Goal: Task Accomplishment & Management: Manage account settings

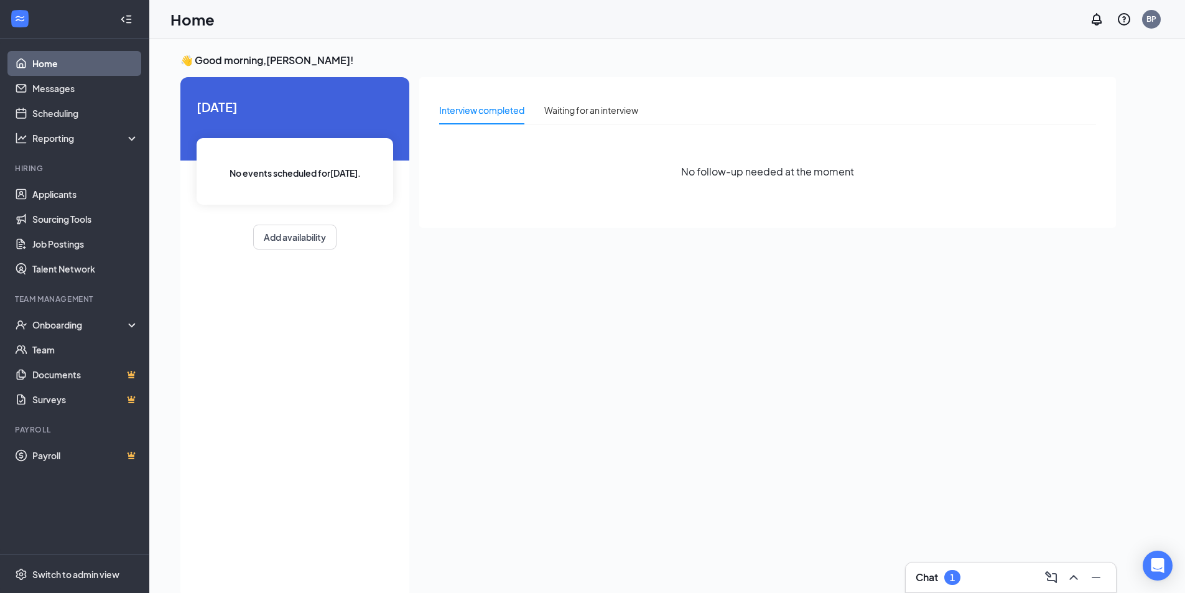
click at [948, 578] on div "1" at bounding box center [952, 577] width 16 height 15
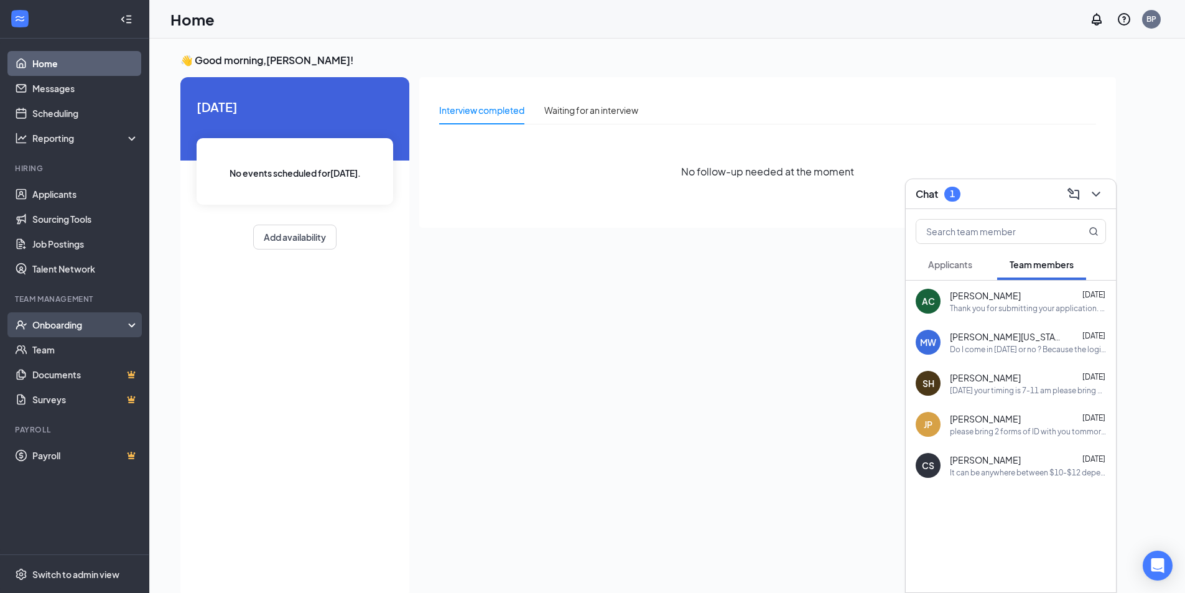
click at [88, 328] on div "Onboarding" at bounding box center [80, 325] width 96 height 12
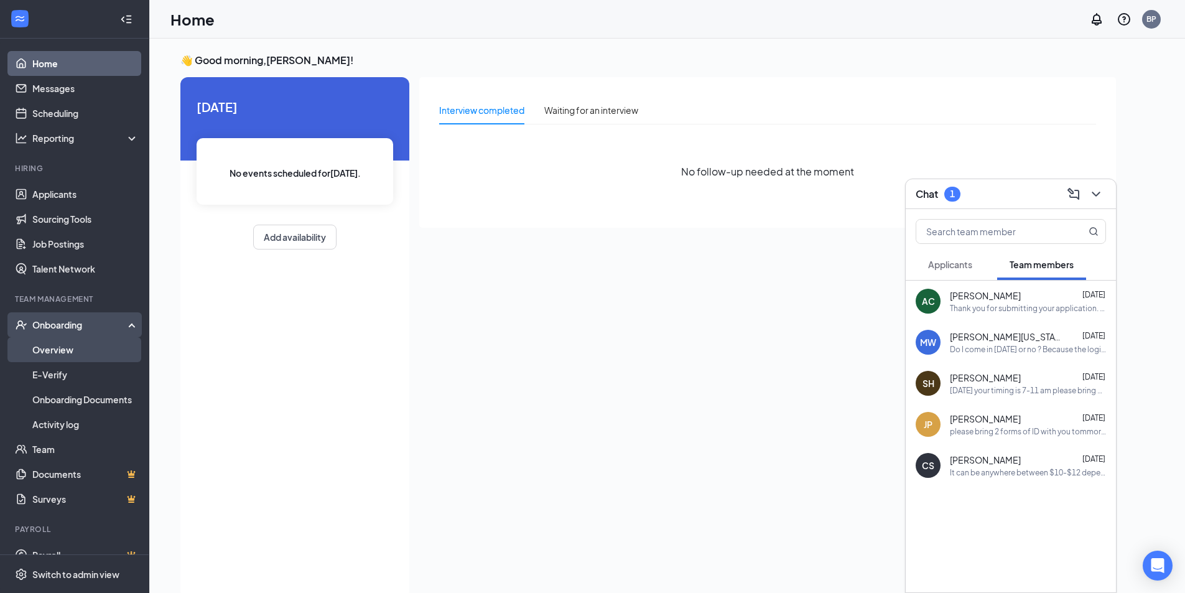
click at [89, 340] on link "Overview" at bounding box center [85, 349] width 106 height 25
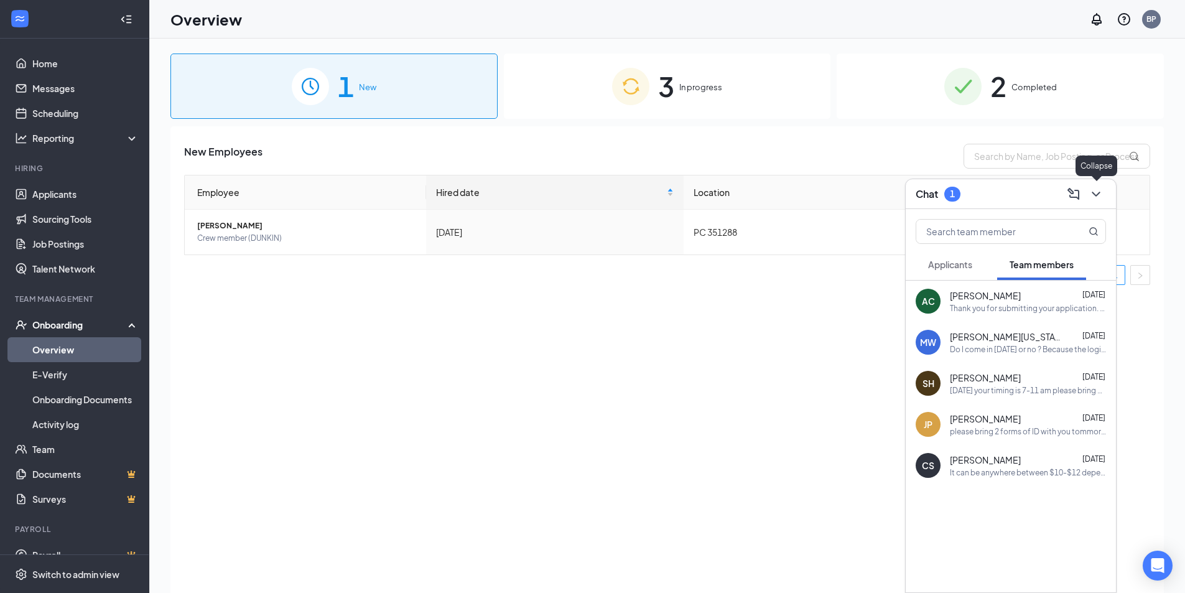
click at [1092, 195] on icon "ChevronDown" at bounding box center [1096, 194] width 15 height 15
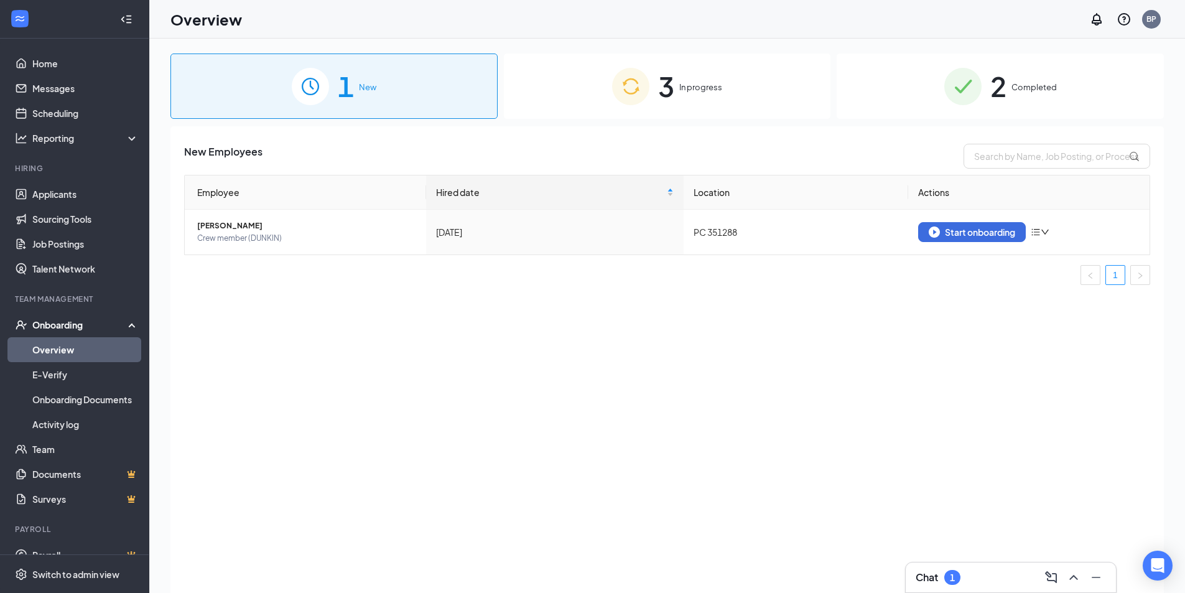
click at [663, 85] on span "3" at bounding box center [666, 86] width 16 height 43
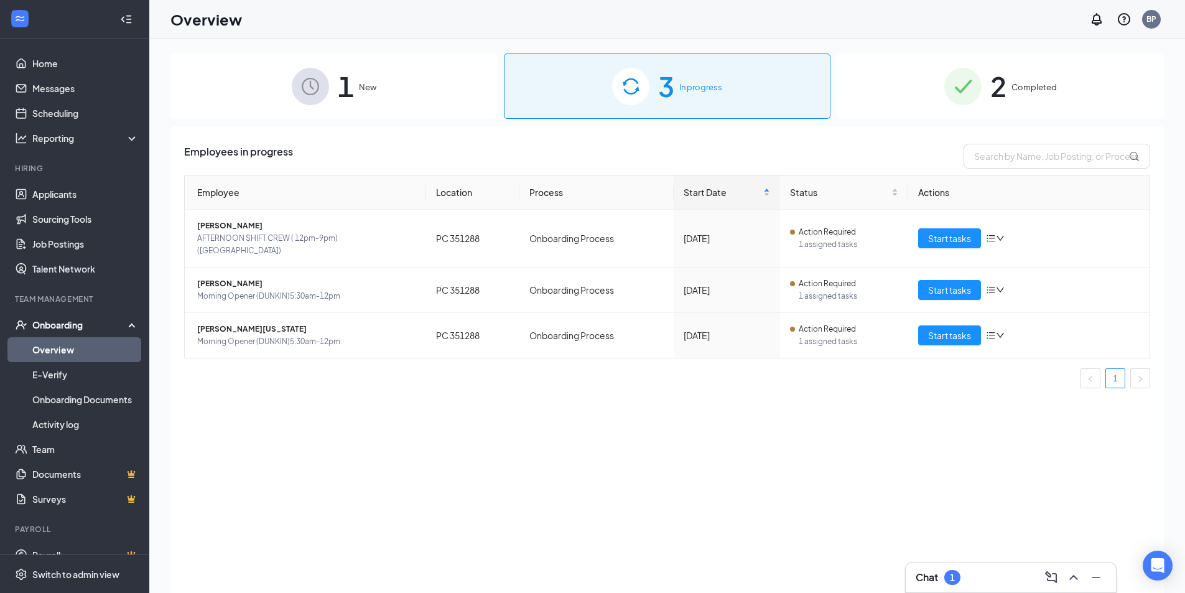
click at [994, 93] on span "2" at bounding box center [998, 86] width 16 height 43
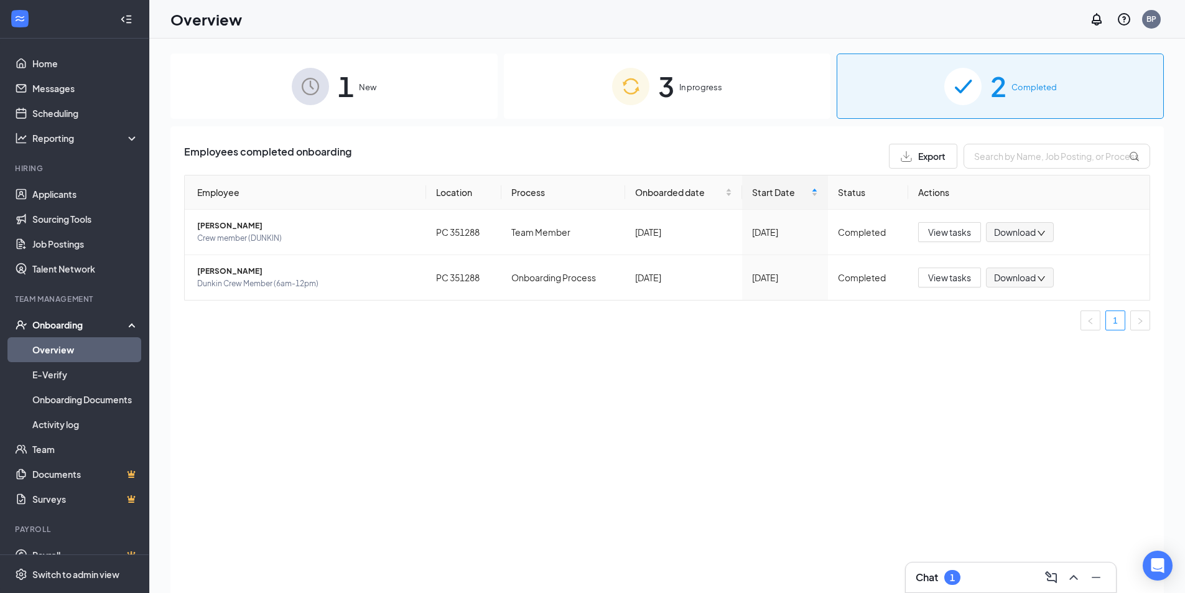
click at [669, 91] on span "3" at bounding box center [666, 86] width 16 height 43
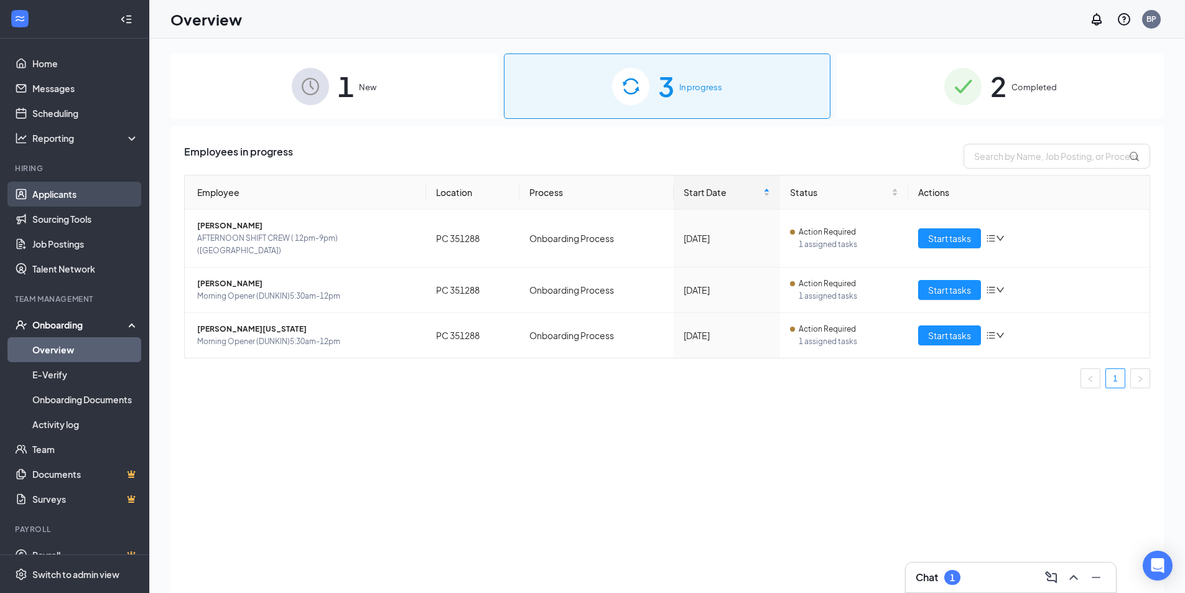
click at [73, 189] on link "Applicants" at bounding box center [85, 194] width 106 height 25
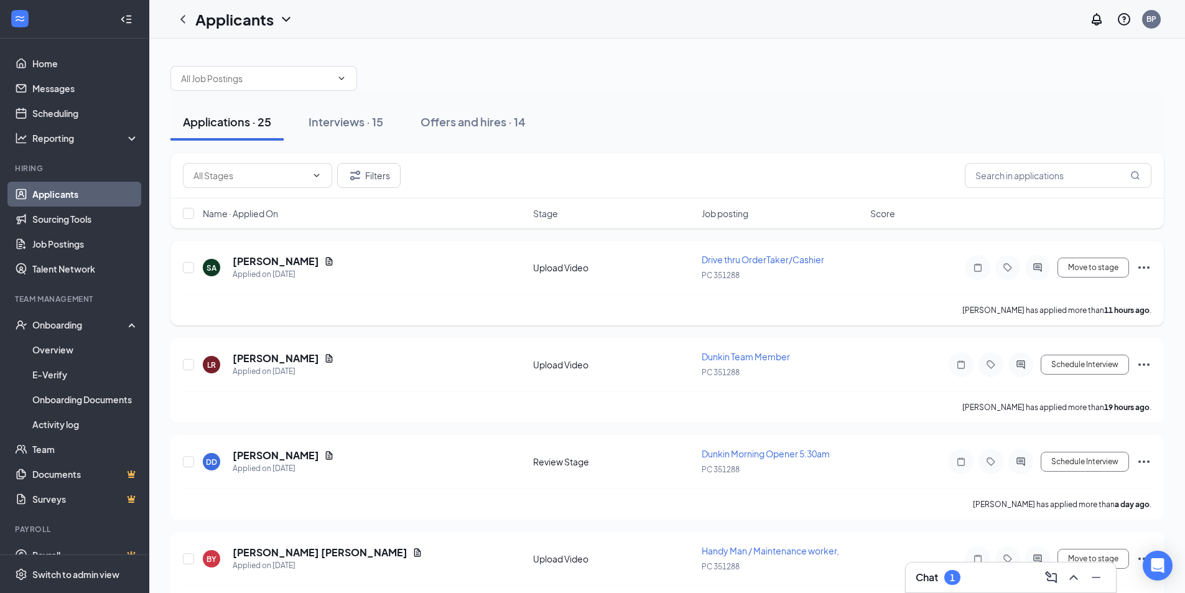
drag, startPoint x: 284, startPoint y: 235, endPoint x: 287, endPoint y: 253, distance: 18.2
drag, startPoint x: 287, startPoint y: 253, endPoint x: 501, endPoint y: 571, distance: 384.1
click at [501, 571] on div "BY [PERSON_NAME] [PERSON_NAME] Applied on [DATE]" at bounding box center [364, 559] width 323 height 26
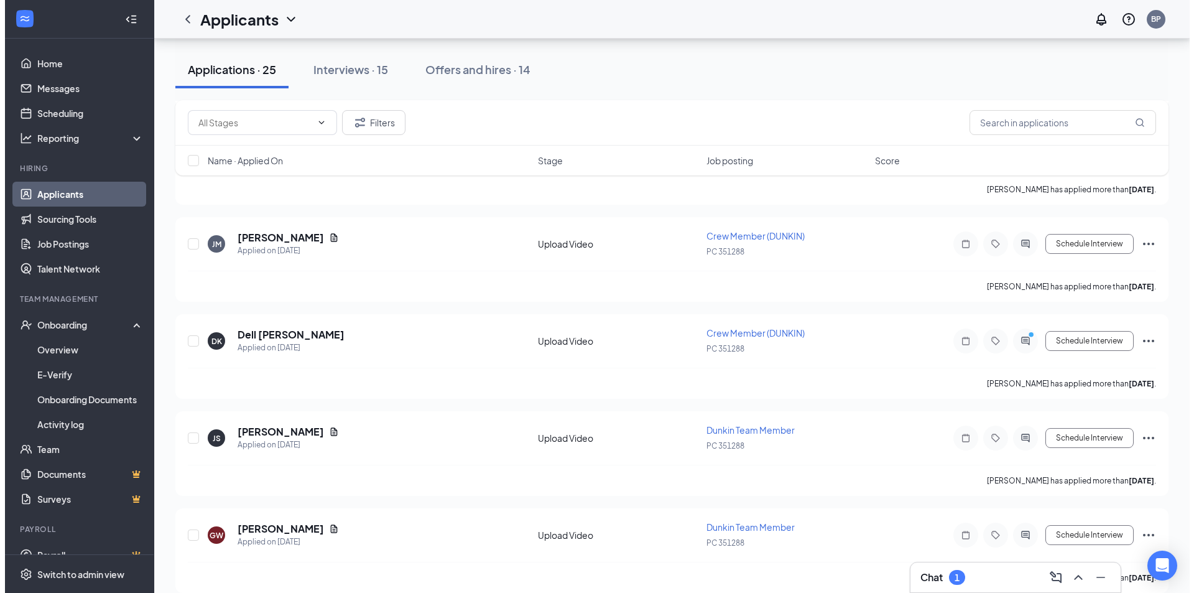
scroll to position [1120, 0]
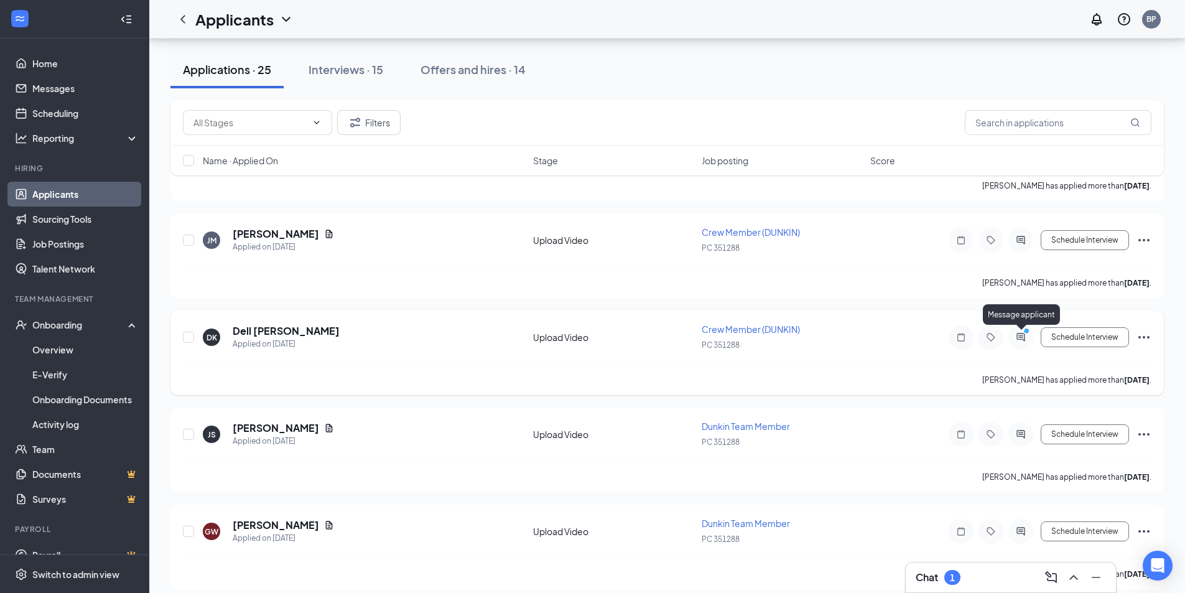
click at [1021, 339] on icon "ActiveChat" at bounding box center [1021, 337] width 8 height 8
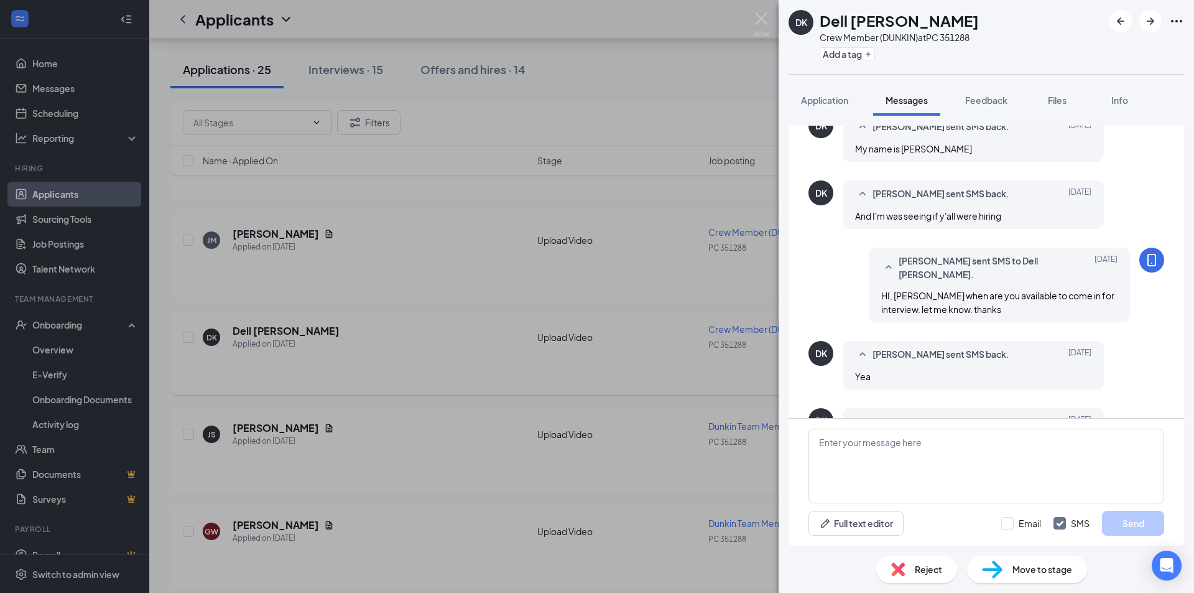
scroll to position [246, 0]
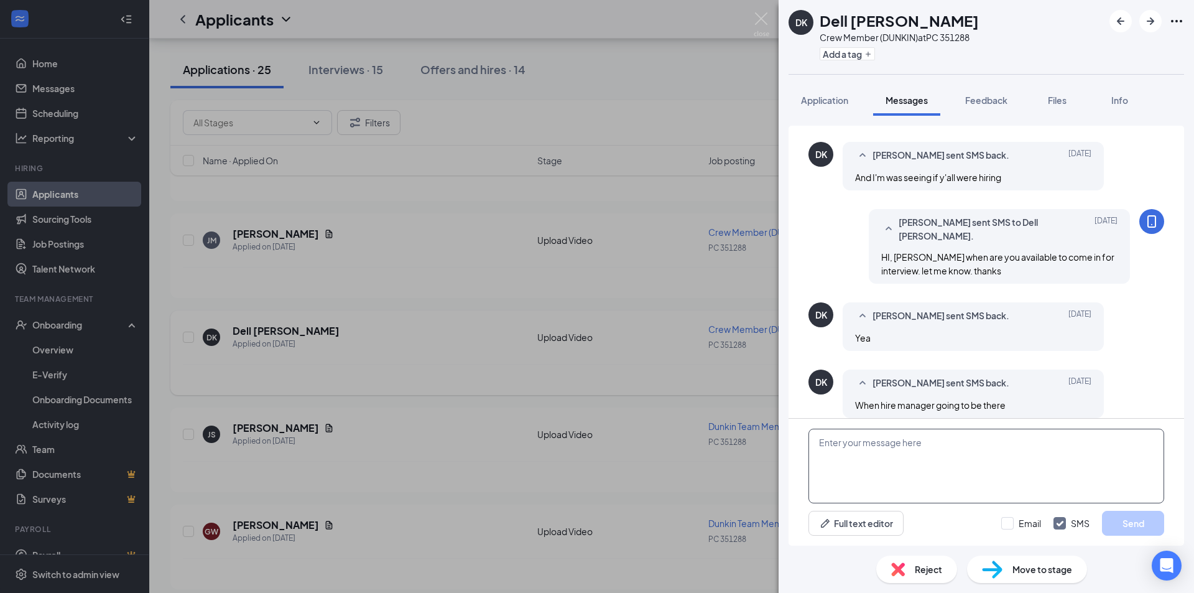
click at [839, 459] on textarea at bounding box center [987, 466] width 356 height 75
click at [867, 444] on textarea "HI DELL, I" at bounding box center [987, 466] width 356 height 75
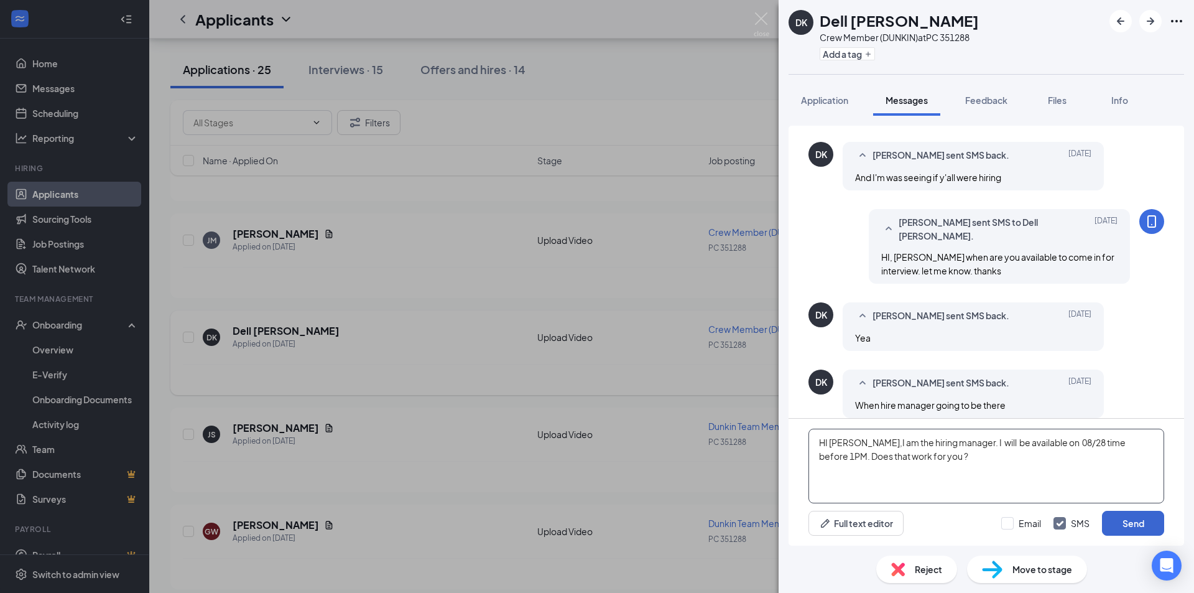
type textarea "HI [PERSON_NAME],I am the hiring manager. I will be available on 08/28 time bef…"
click at [1139, 527] on button "Send" at bounding box center [1133, 523] width 62 height 25
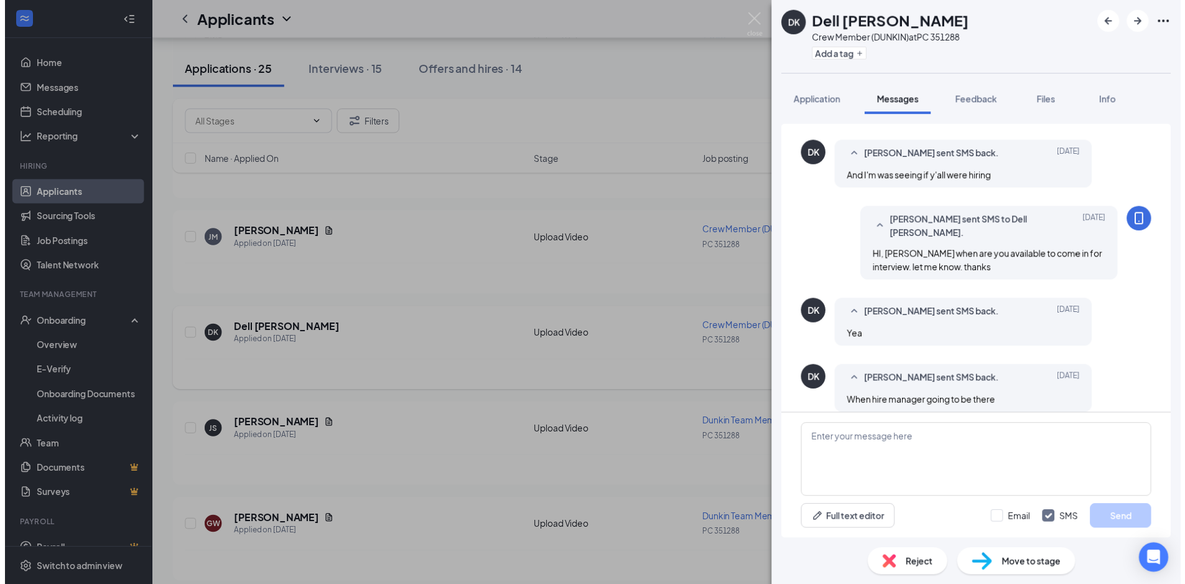
scroll to position [327, 0]
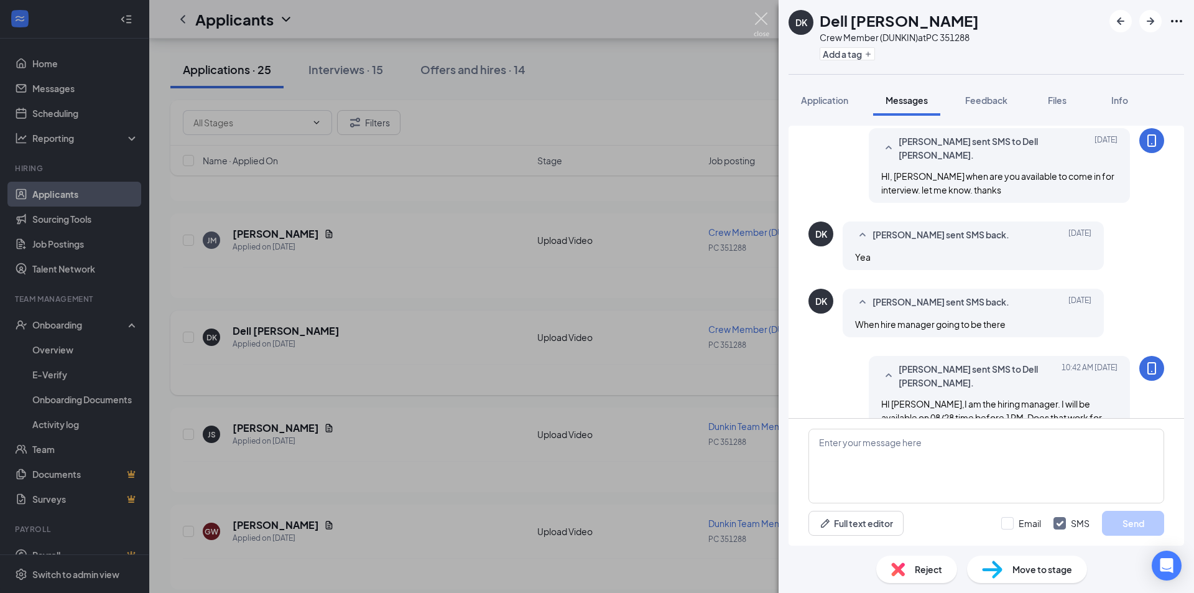
click at [765, 14] on img at bounding box center [762, 24] width 16 height 24
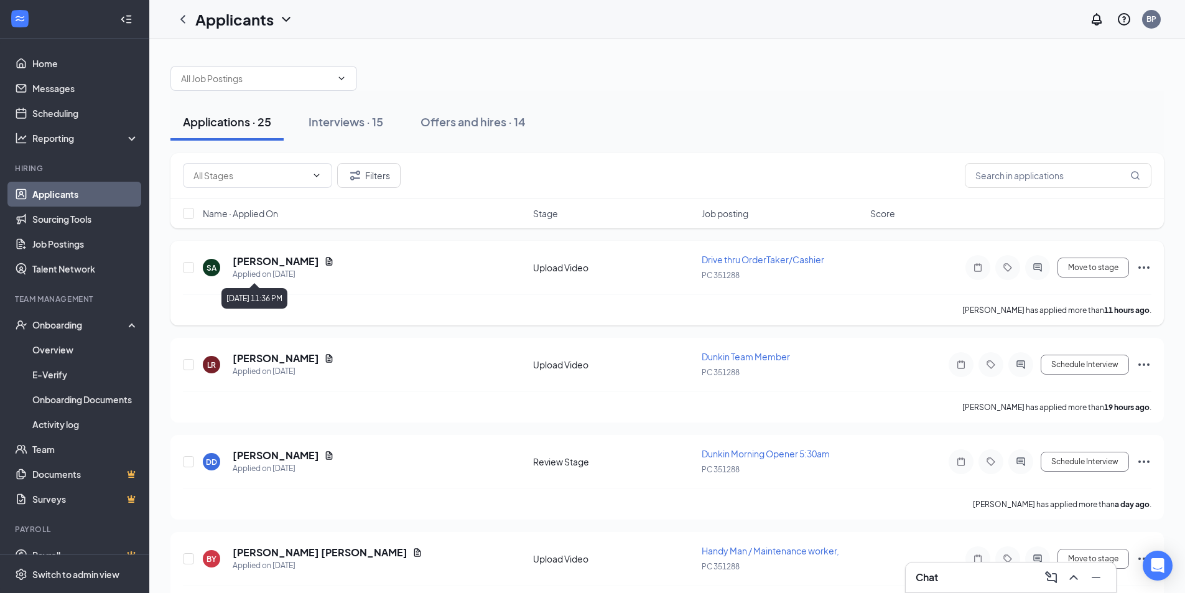
click at [259, 269] on div "Applied on [DATE]" at bounding box center [283, 274] width 101 height 12
click at [216, 266] on div "SA" at bounding box center [212, 268] width 10 height 11
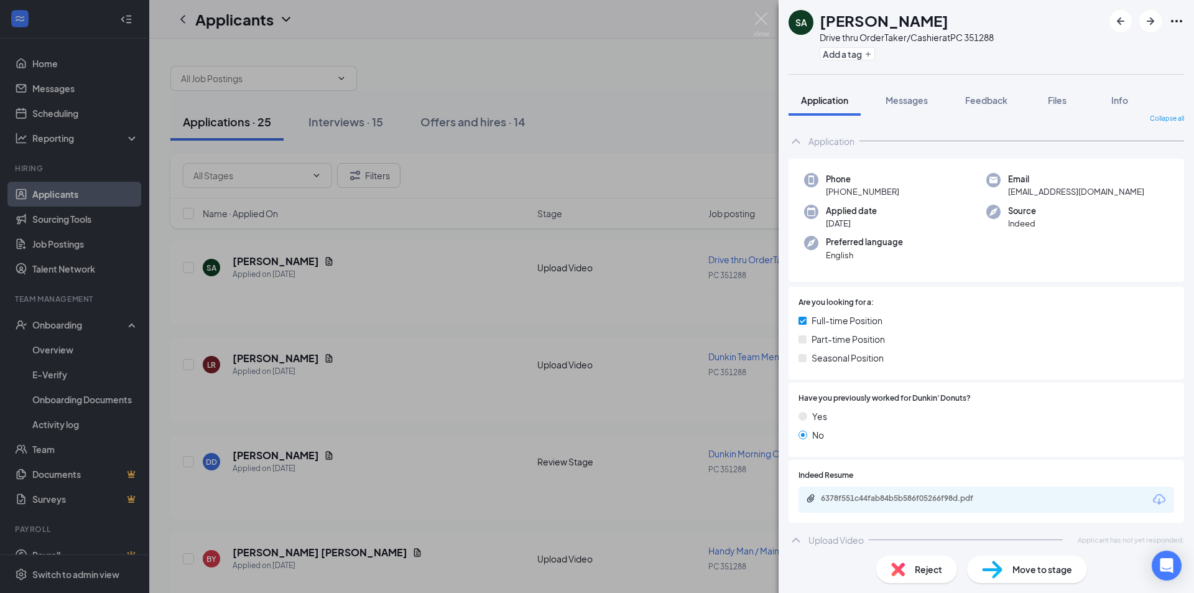
scroll to position [19, 0]
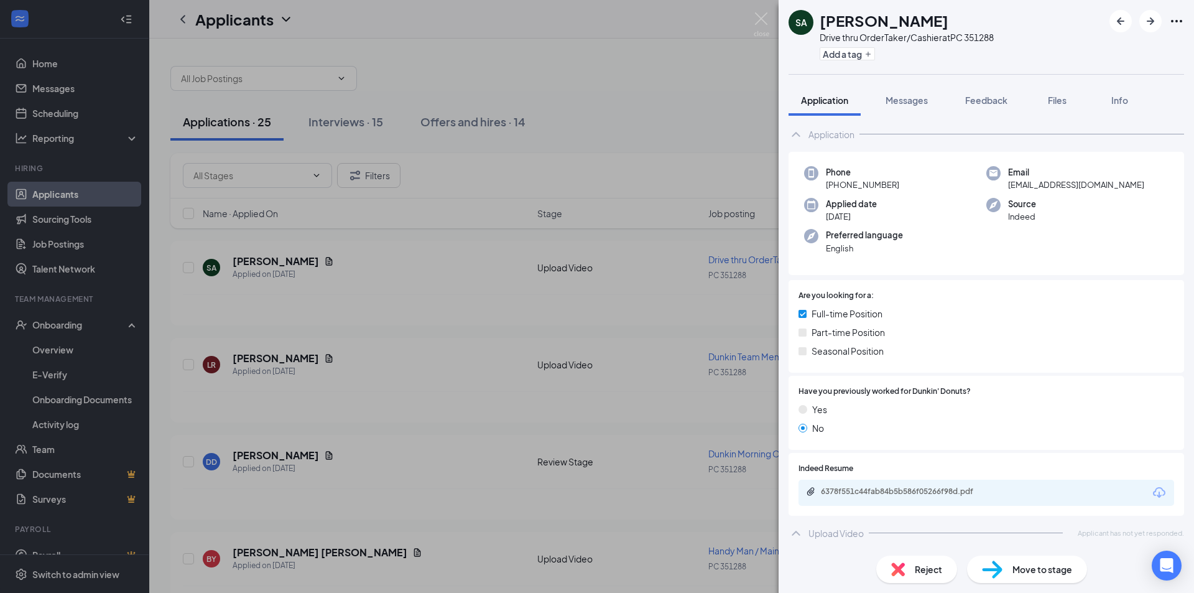
click at [848, 485] on div "6378f551c44fab84b5b586f05266f98d.pdf" at bounding box center [987, 493] width 376 height 26
click at [848, 493] on div "6378f551c44fab84b5b586f05266f98d.pdf" at bounding box center [908, 491] width 174 height 10
click at [756, 20] on img at bounding box center [762, 24] width 16 height 24
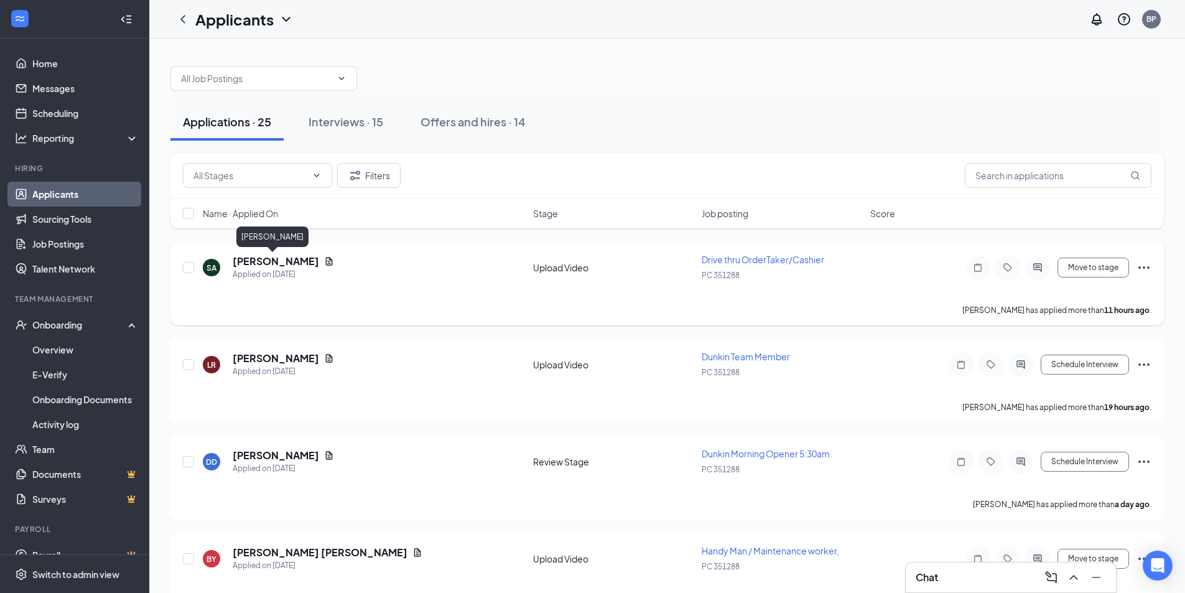
click at [254, 268] on h5 "[PERSON_NAME]" at bounding box center [276, 261] width 86 height 14
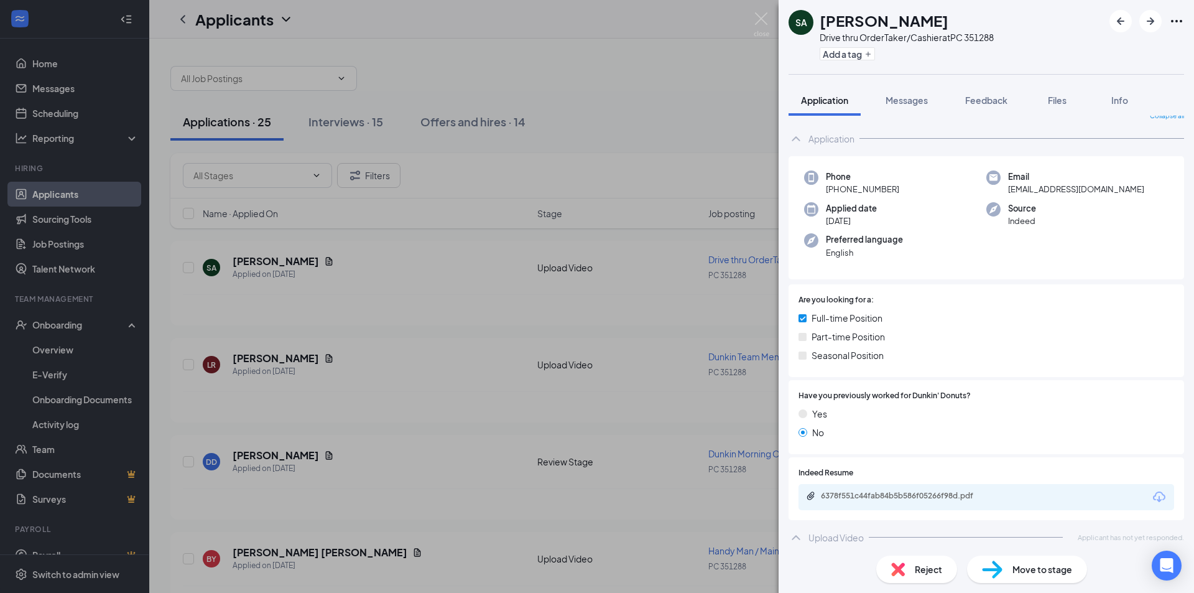
scroll to position [19, 0]
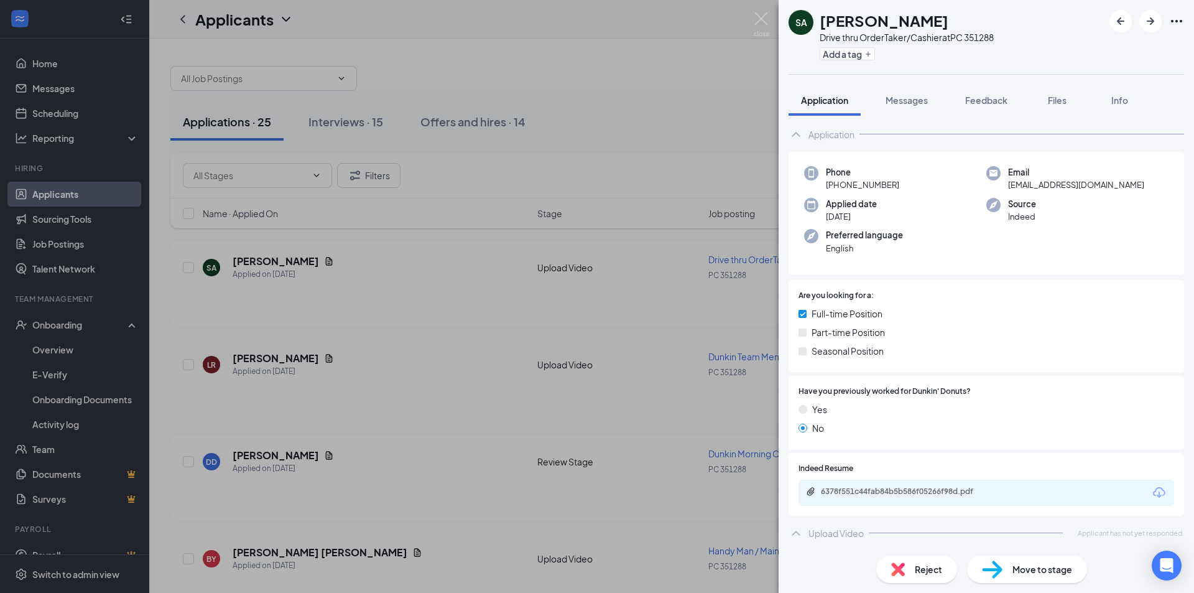
click at [1059, 574] on span "Move to stage" at bounding box center [1043, 569] width 60 height 14
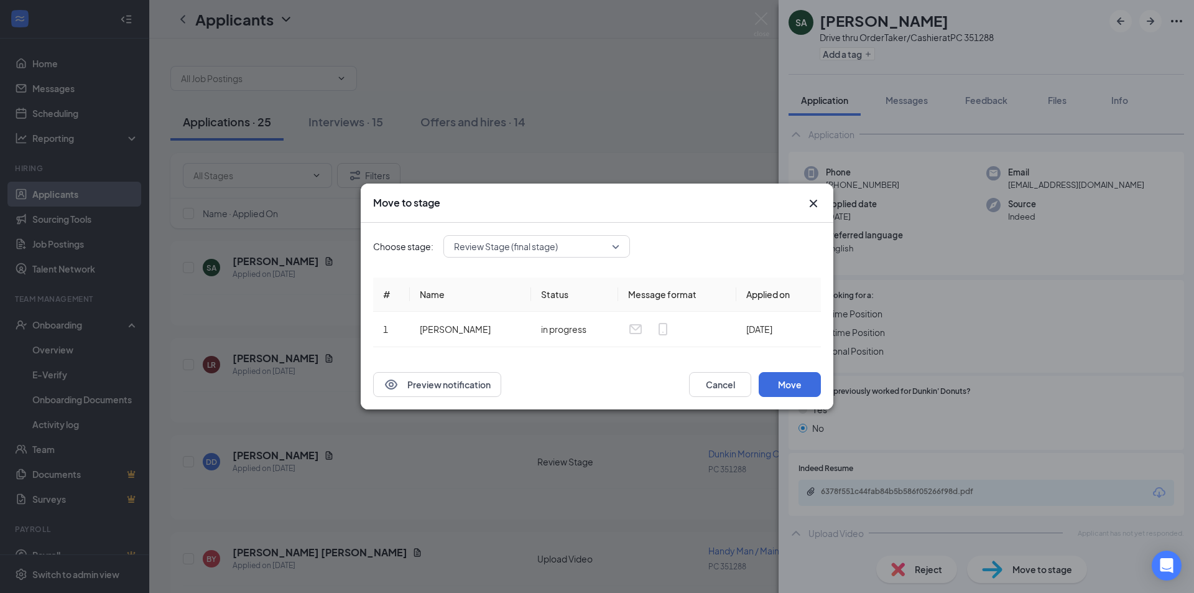
click at [616, 248] on span "Review Stage (final stage)" at bounding box center [536, 246] width 165 height 19
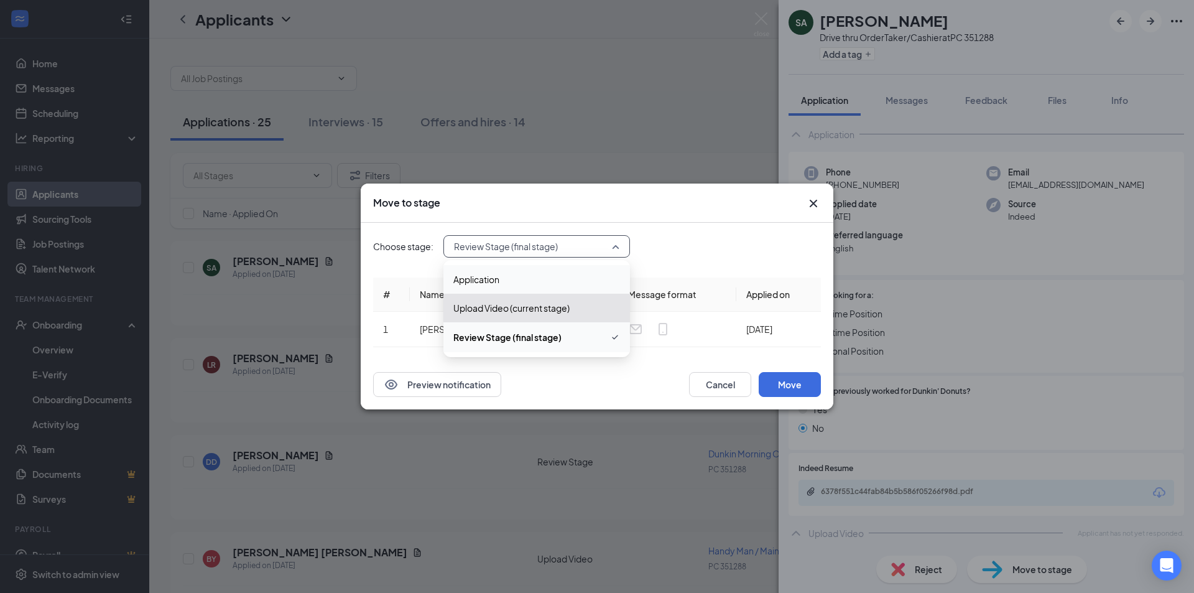
click at [577, 274] on span "Application" at bounding box center [537, 279] width 167 height 14
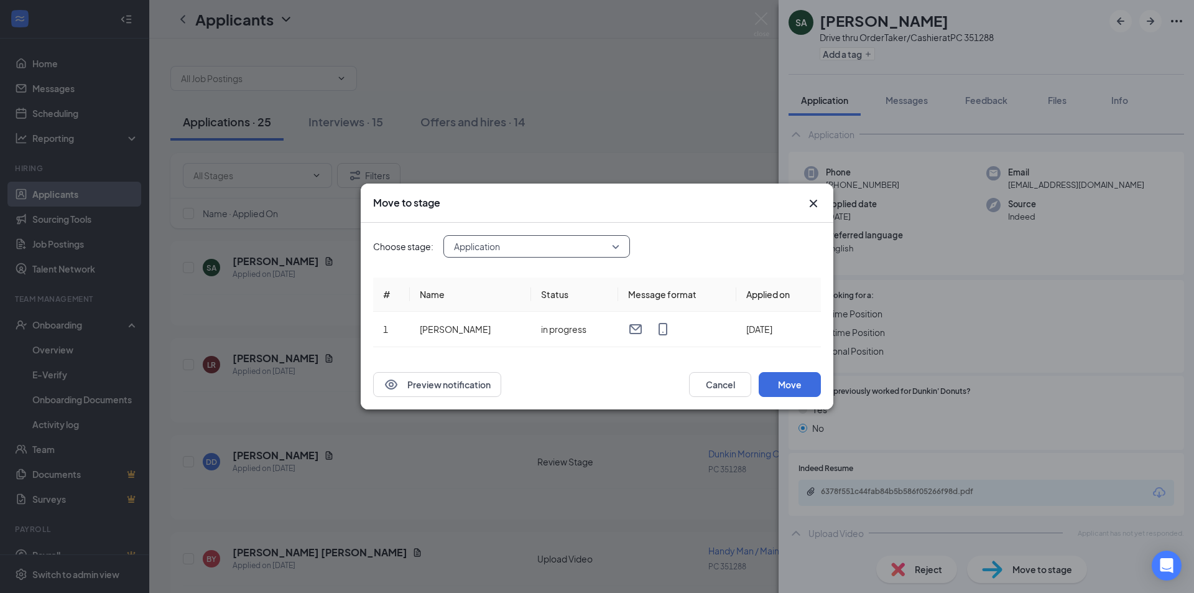
click at [620, 246] on span "Application" at bounding box center [536, 246] width 165 height 19
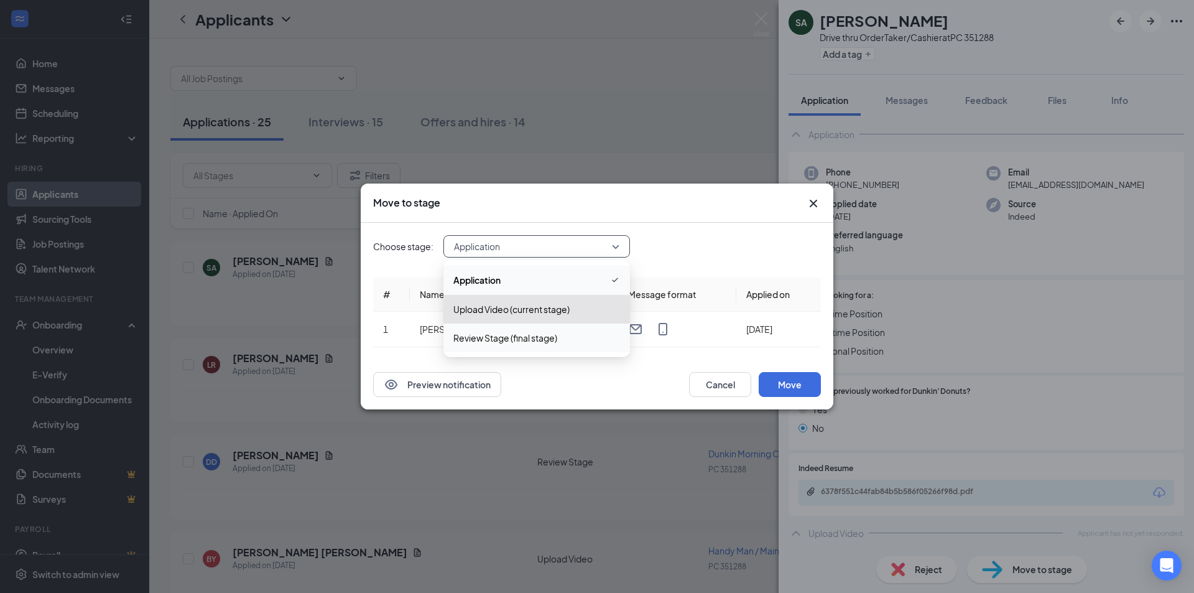
click at [812, 207] on icon "Cross" at bounding box center [813, 203] width 15 height 15
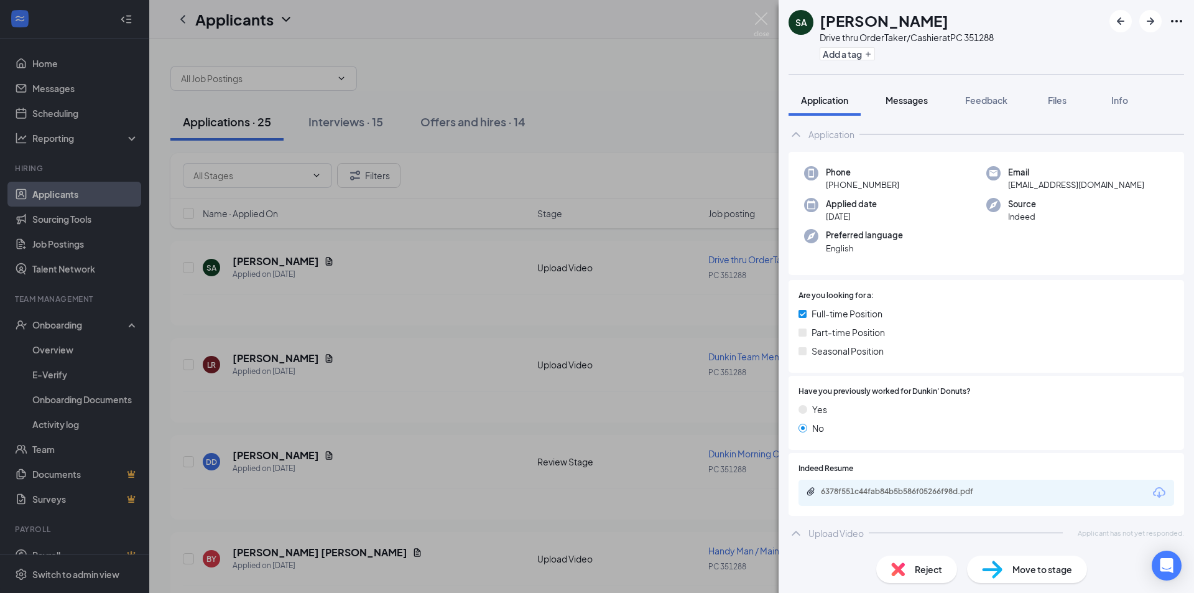
click at [903, 101] on span "Messages" at bounding box center [907, 100] width 42 height 11
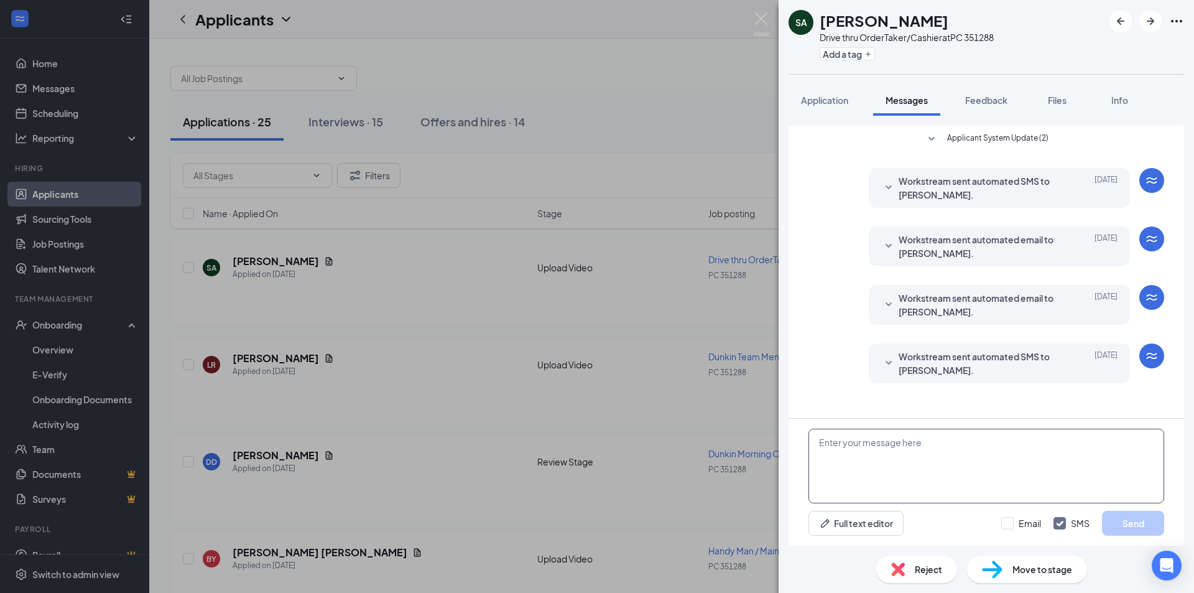
click at [987, 455] on textarea at bounding box center [987, 466] width 356 height 75
type textarea "Hi [PERSON_NAME], when u are available to come in for an interview?"
click at [1145, 524] on button "Send" at bounding box center [1133, 523] width 62 height 25
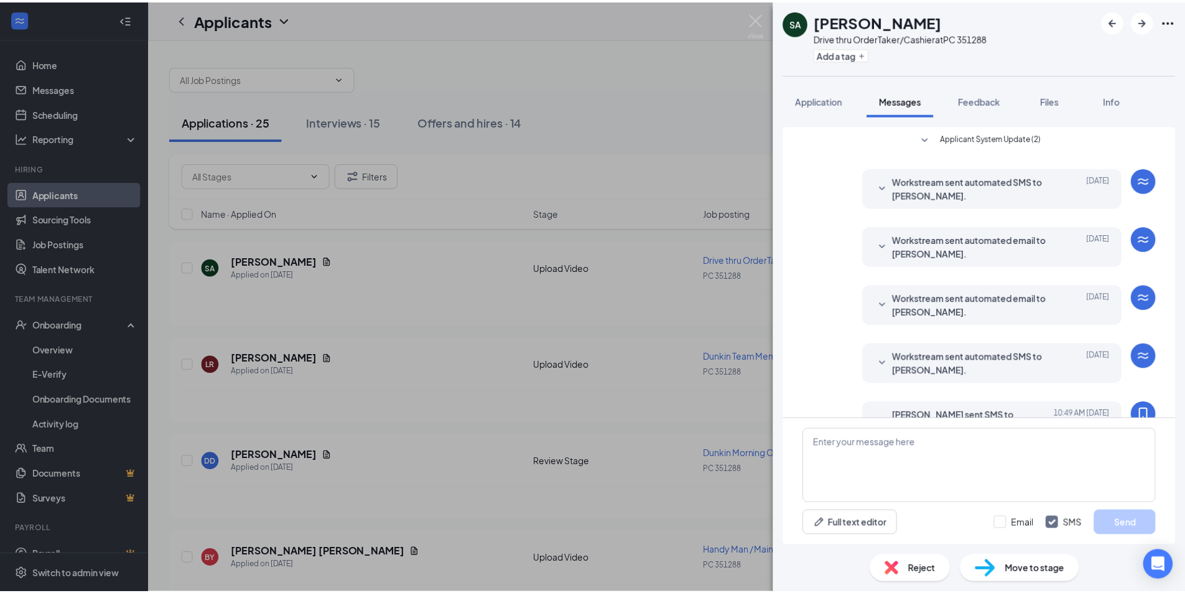
scroll to position [45, 0]
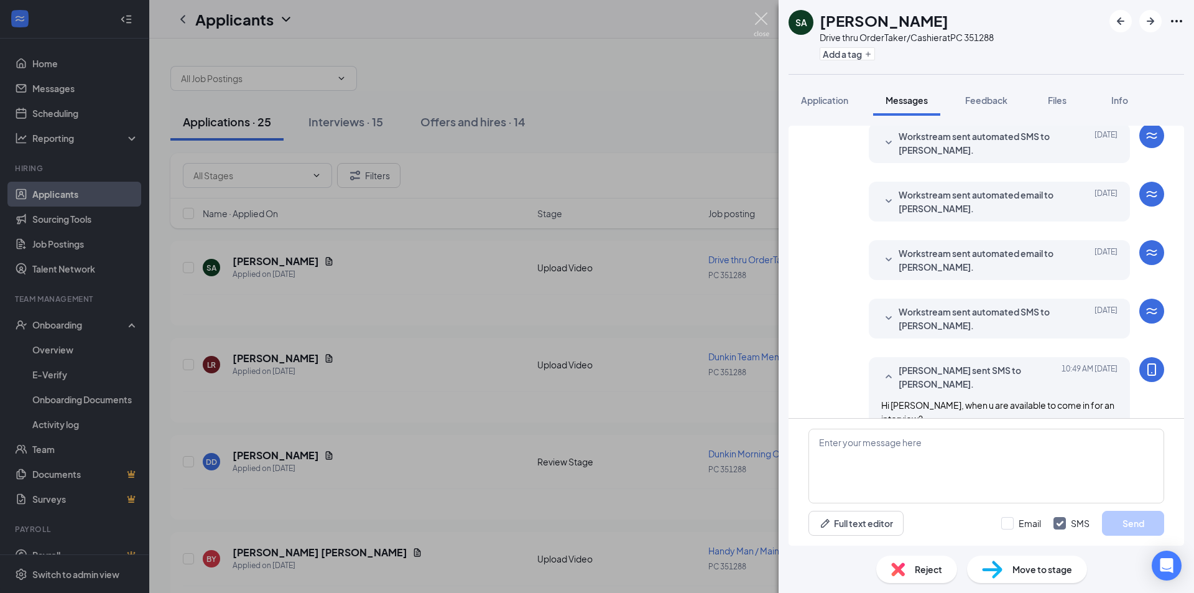
click at [760, 15] on img at bounding box center [762, 24] width 16 height 24
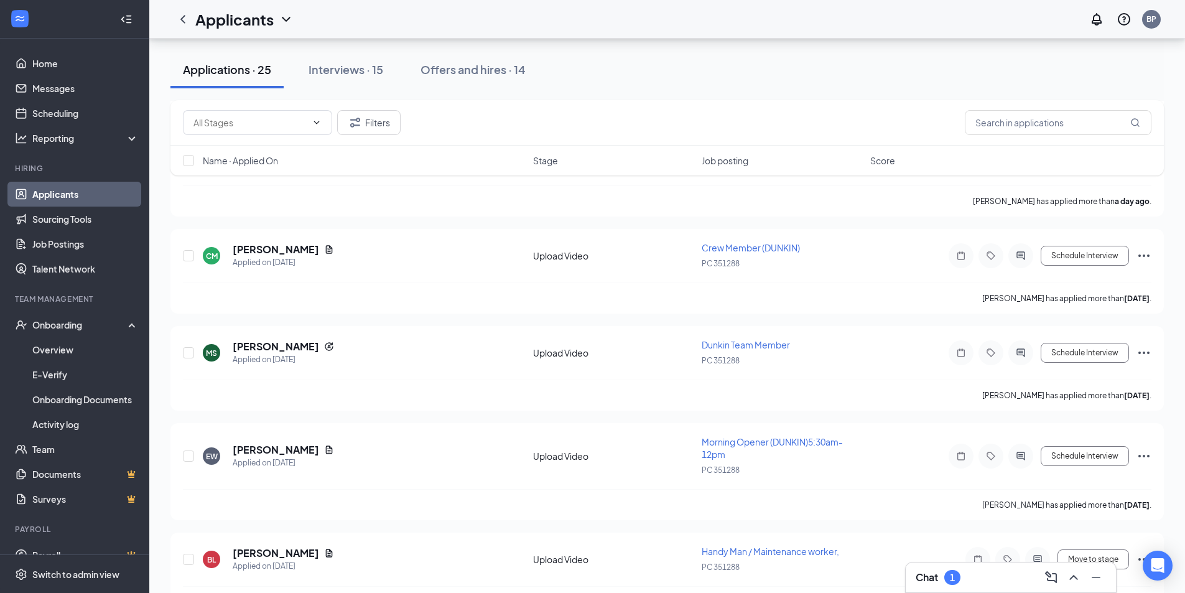
scroll to position [498, 0]
drag, startPoint x: 343, startPoint y: 301, endPoint x: 386, endPoint y: 277, distance: 49.3
click at [386, 277] on div "CM [PERSON_NAME] Applied on [DATE] Upload Video Crew Member (DUNKIN) PC 351288 …" at bounding box center [667, 261] width 969 height 41
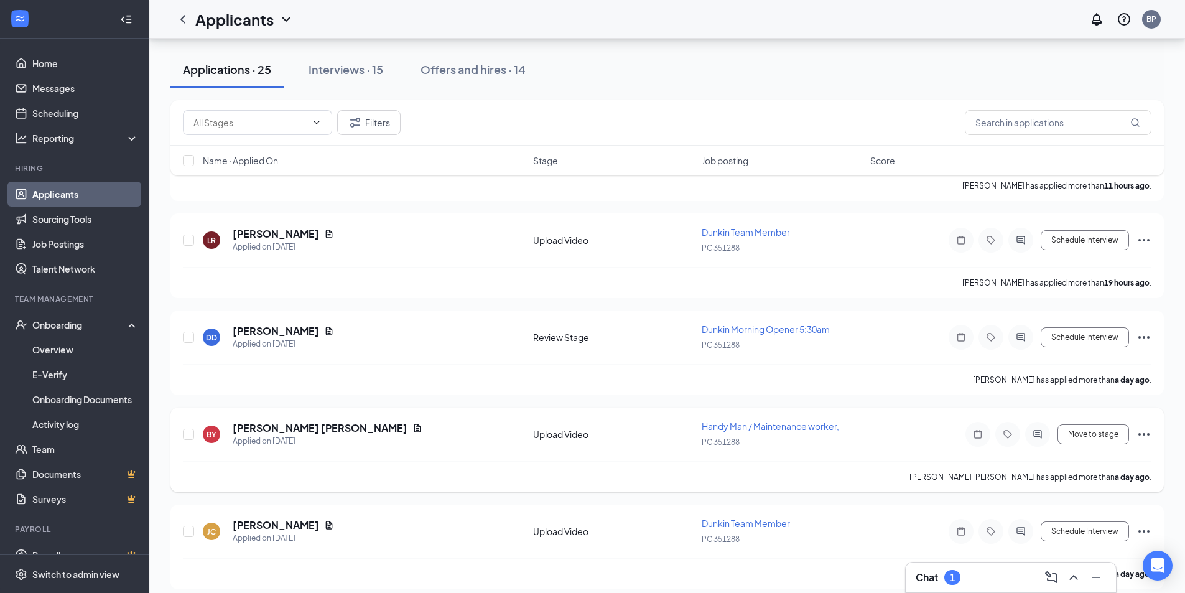
scroll to position [435, 0]
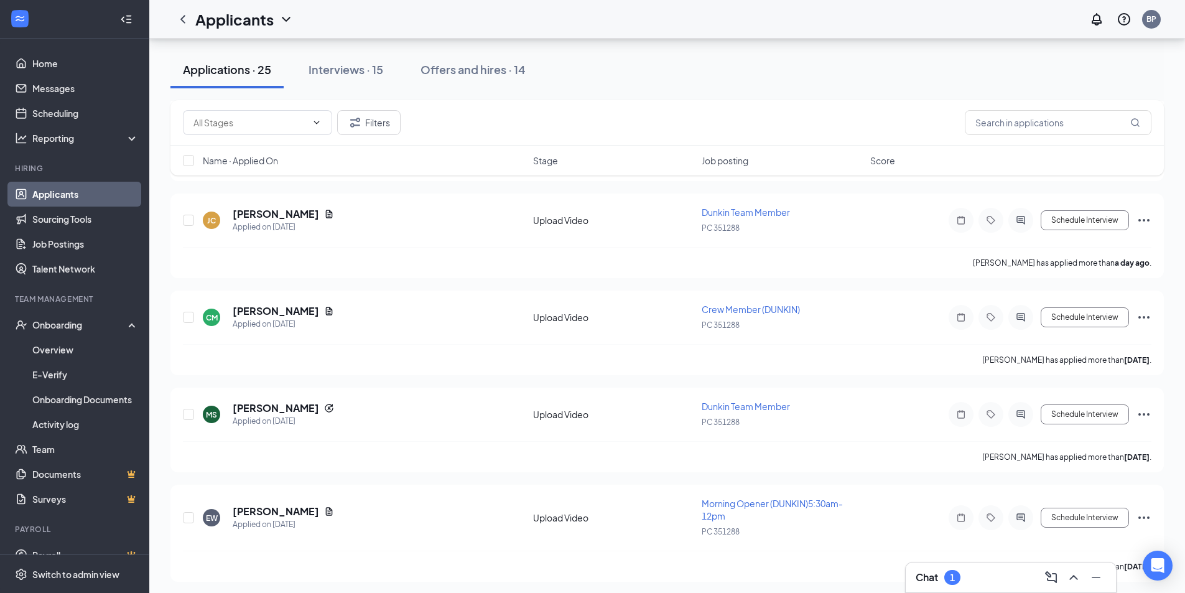
click at [931, 574] on h3 "Chat" at bounding box center [927, 577] width 22 height 14
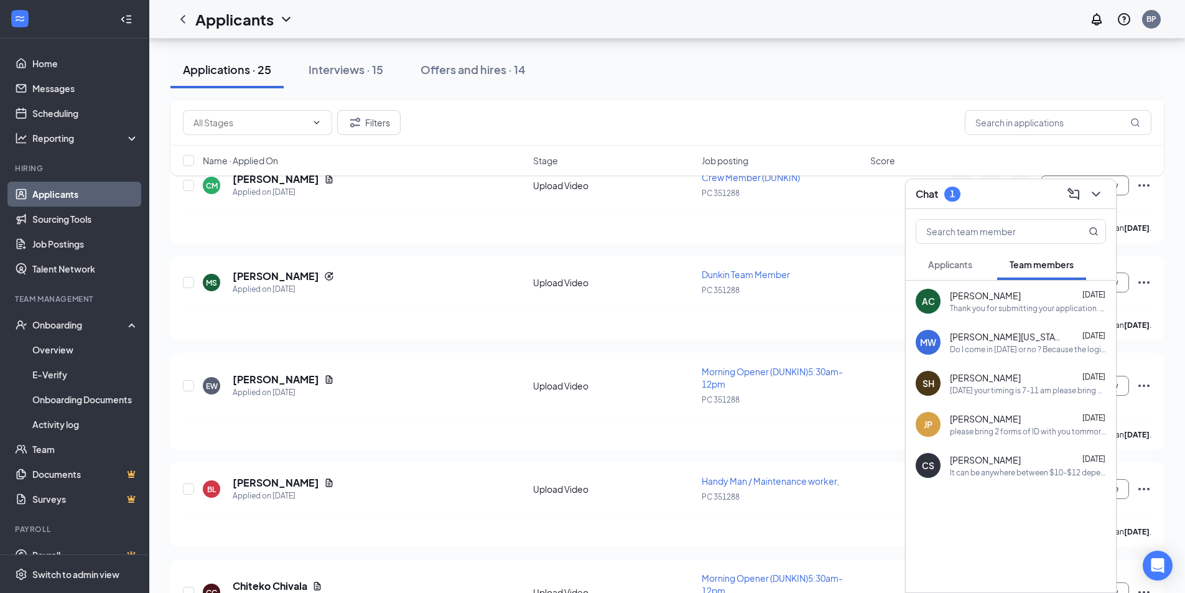
scroll to position [560, 0]
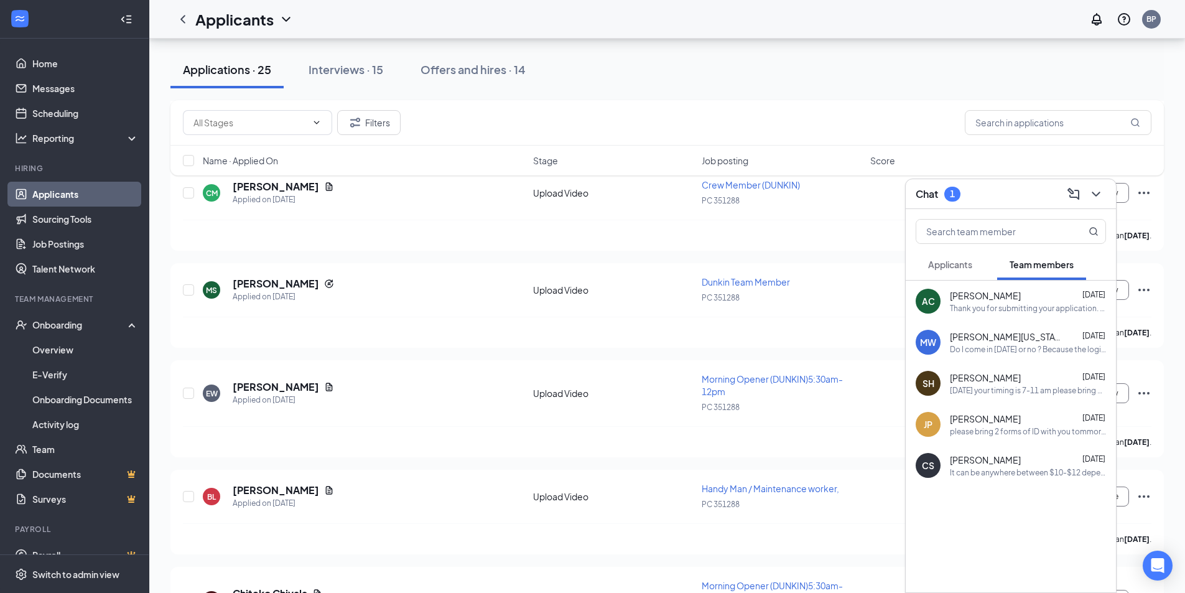
click at [945, 192] on div "1" at bounding box center [952, 194] width 16 height 15
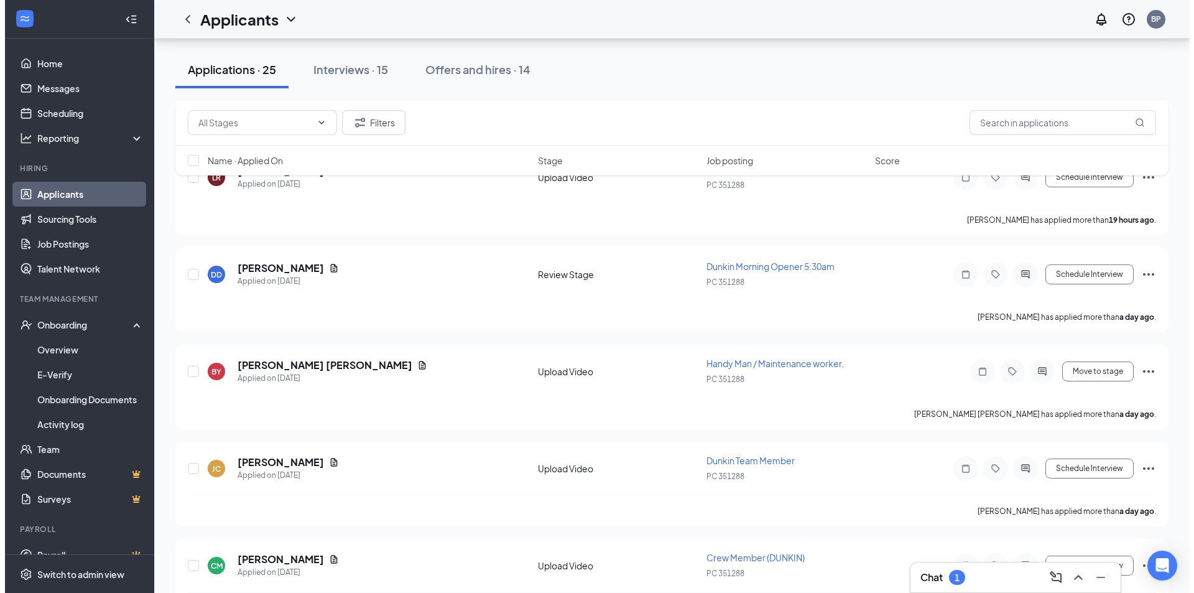
scroll to position [0, 0]
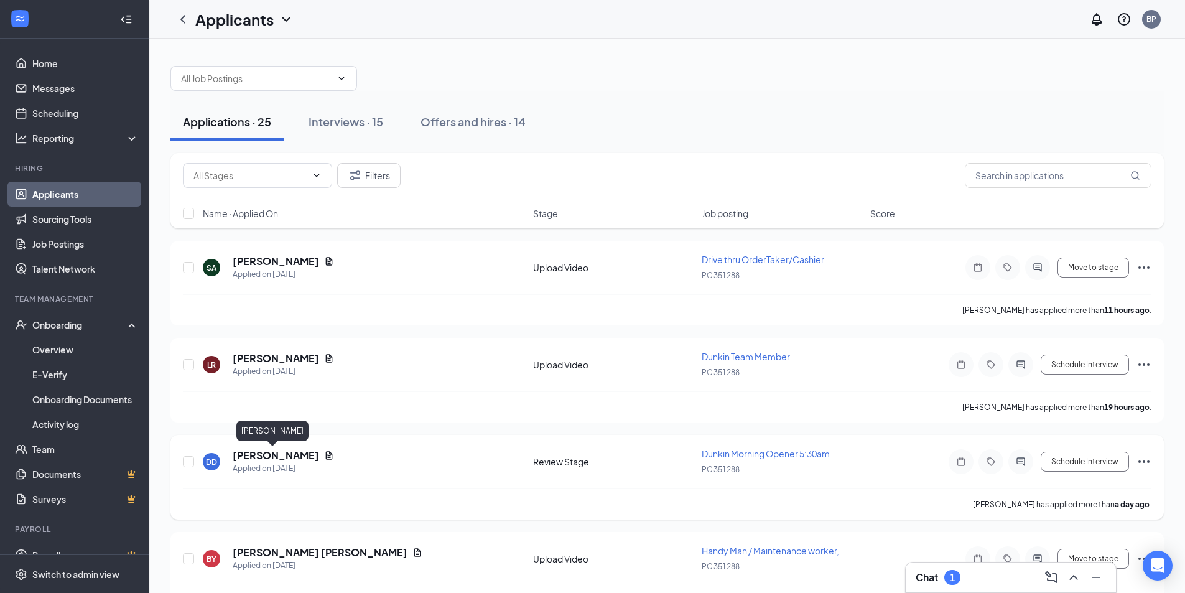
click at [245, 452] on h5 "[PERSON_NAME]" at bounding box center [276, 456] width 86 height 14
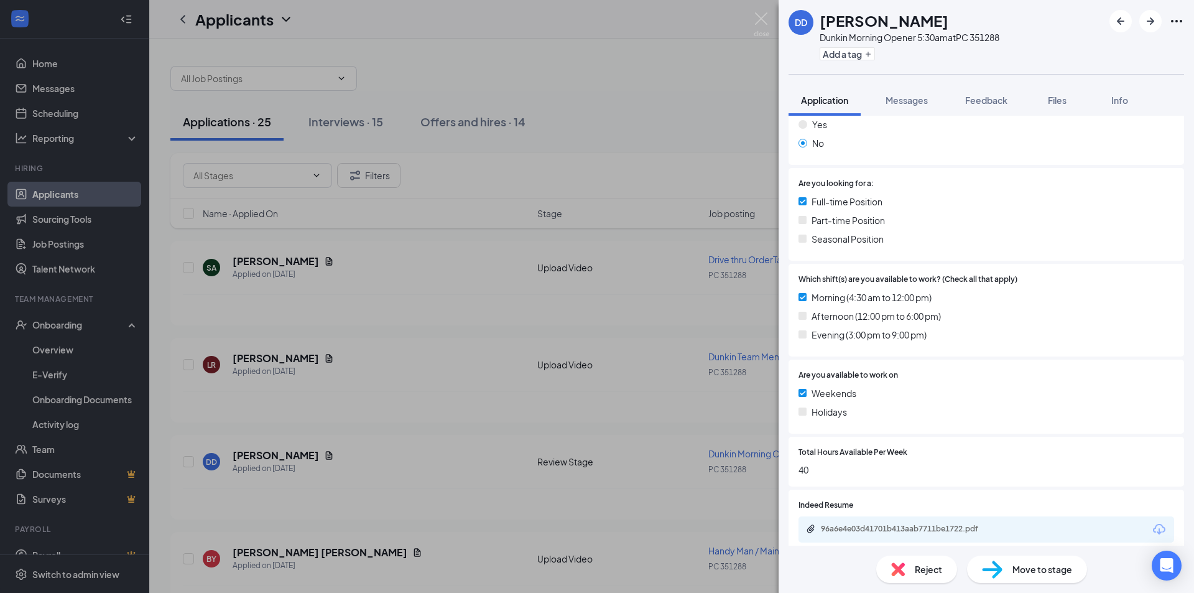
scroll to position [220, 0]
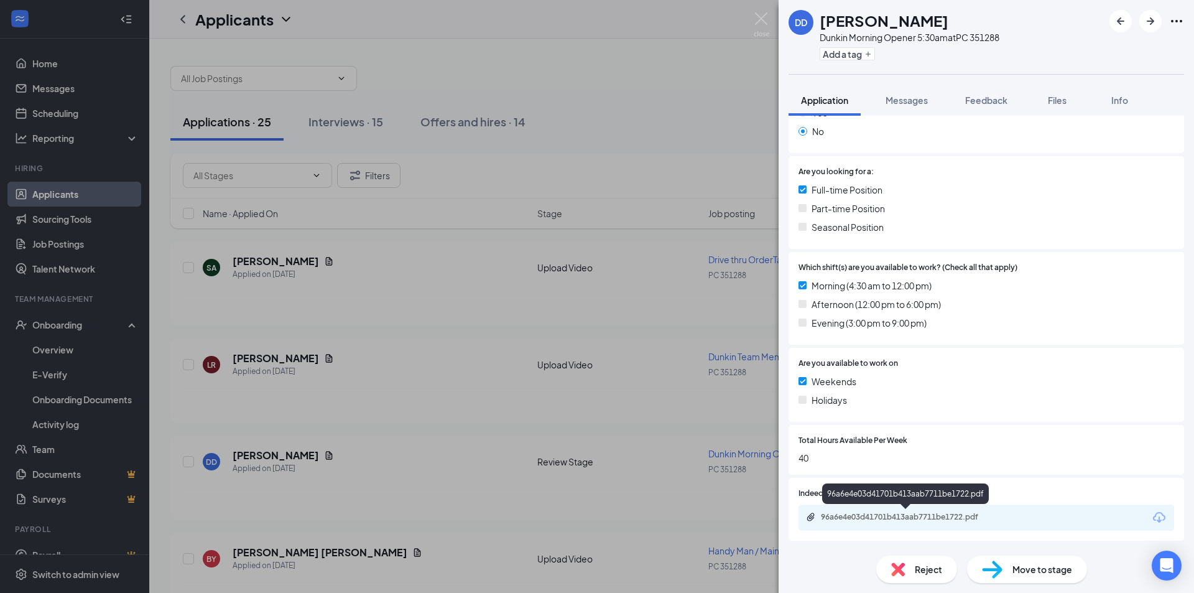
click at [913, 512] on div "96a6e4e03d41701b413aab7711be1722.pdf" at bounding box center [908, 517] width 174 height 10
click at [908, 100] on span "Messages" at bounding box center [907, 100] width 42 height 11
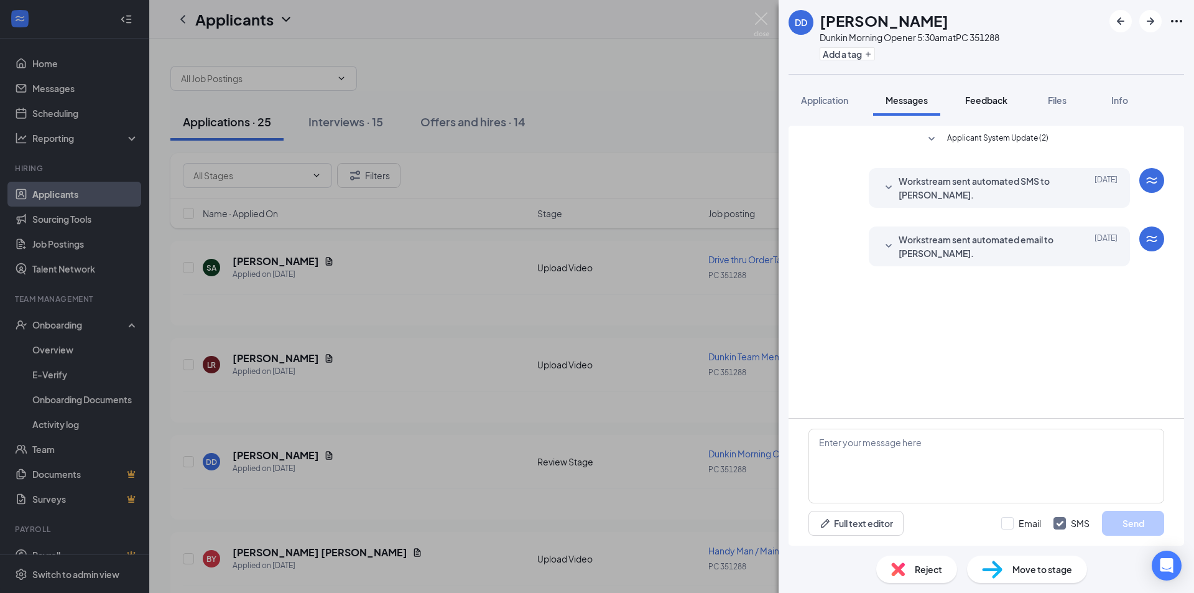
click at [982, 98] on span "Feedback" at bounding box center [987, 100] width 42 height 11
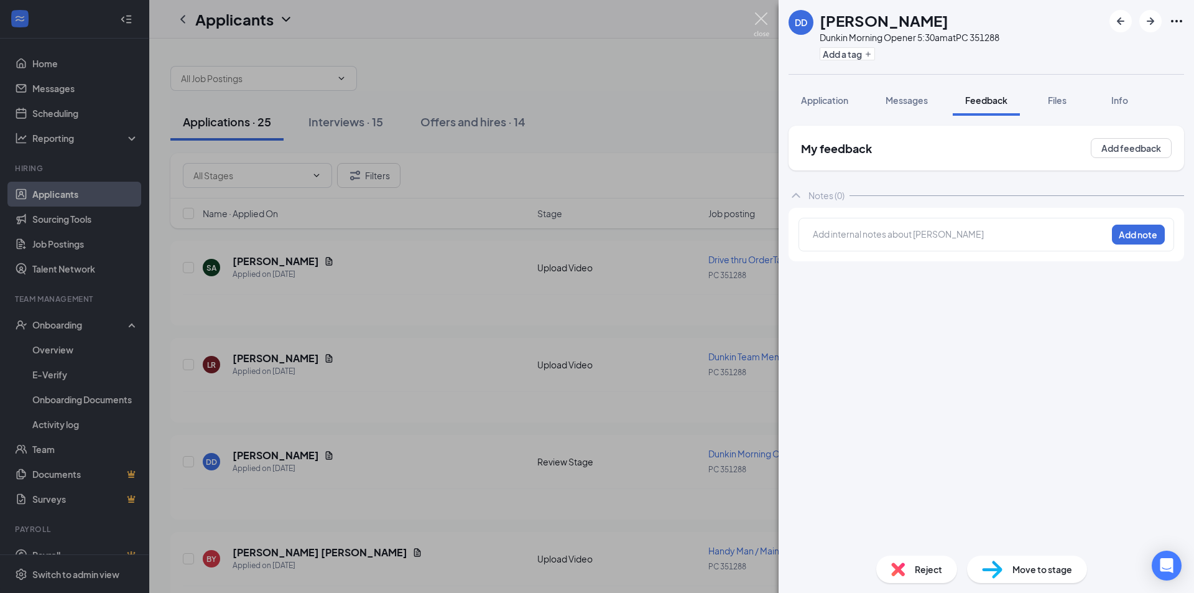
click at [760, 17] on img at bounding box center [762, 24] width 16 height 24
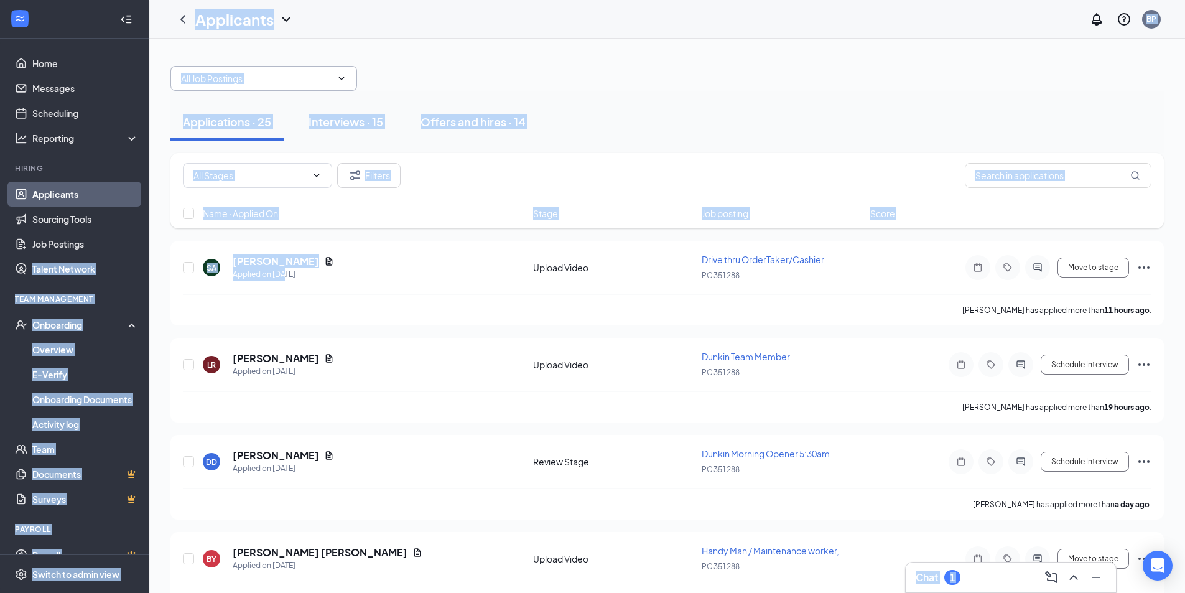
click at [355, 77] on span at bounding box center [263, 78] width 187 height 25
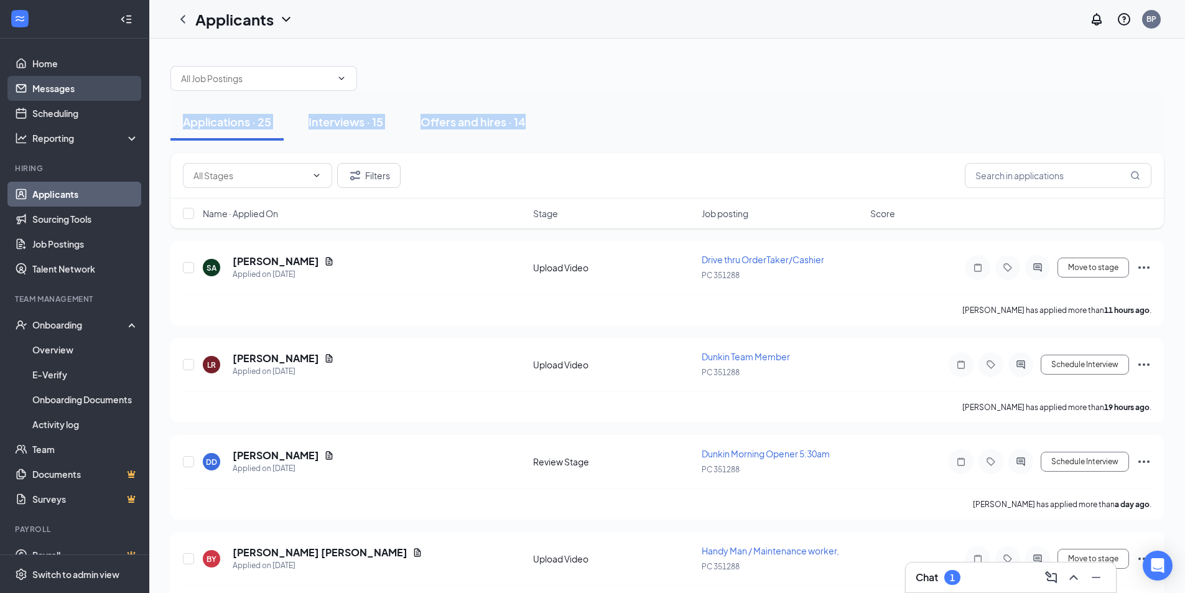
click at [90, 95] on link "Messages" at bounding box center [85, 88] width 106 height 25
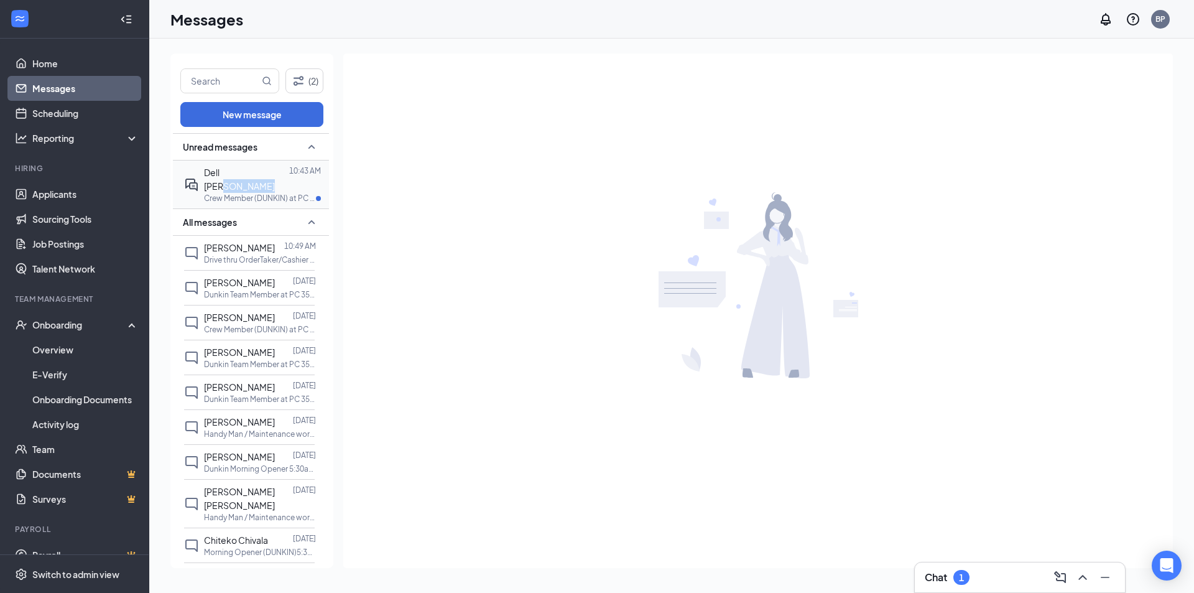
click at [236, 174] on div "Dell [PERSON_NAME] 10:43 AM" at bounding box center [262, 178] width 117 height 27
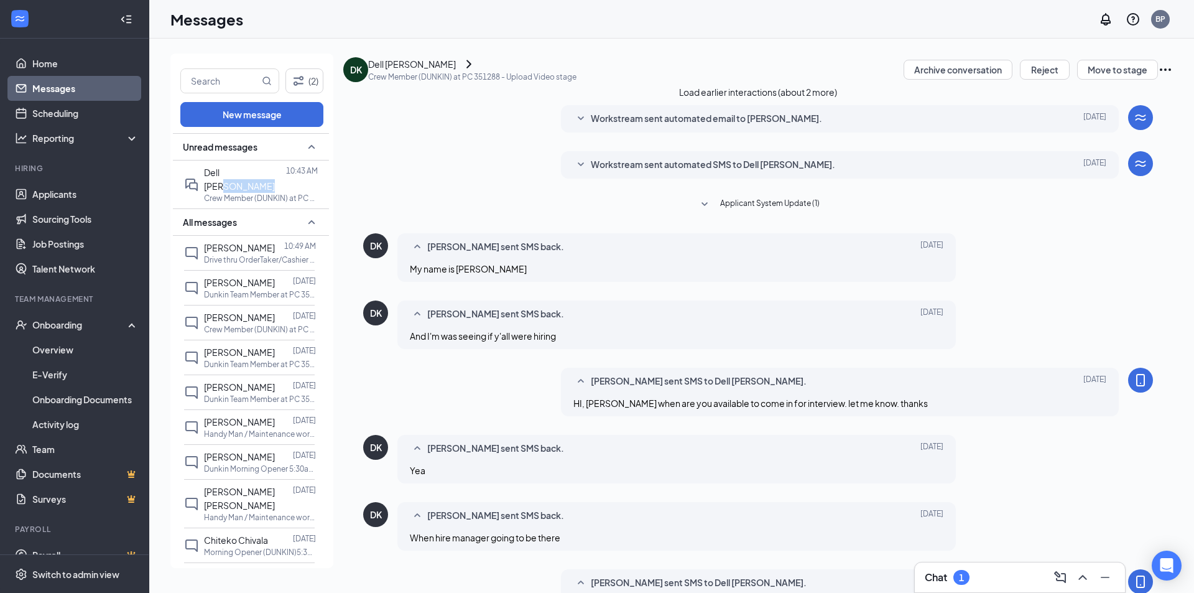
scroll to position [309, 0]
type textarea "Perfect, thank you [PERSON_NAME].see u than!"
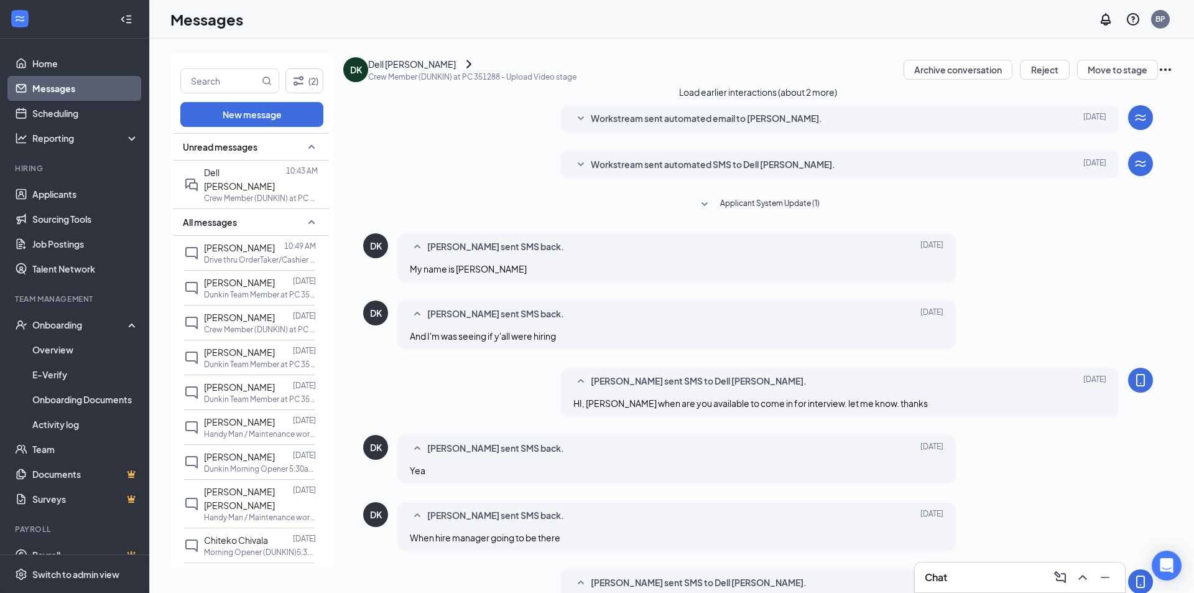
click at [391, 77] on div "DK Dell [PERSON_NAME] Crew Member (DUNKIN) at PC 351288 - Upload Video stage" at bounding box center [459, 70] width 233 height 32
click at [368, 77] on div "DK" at bounding box center [355, 69] width 25 height 25
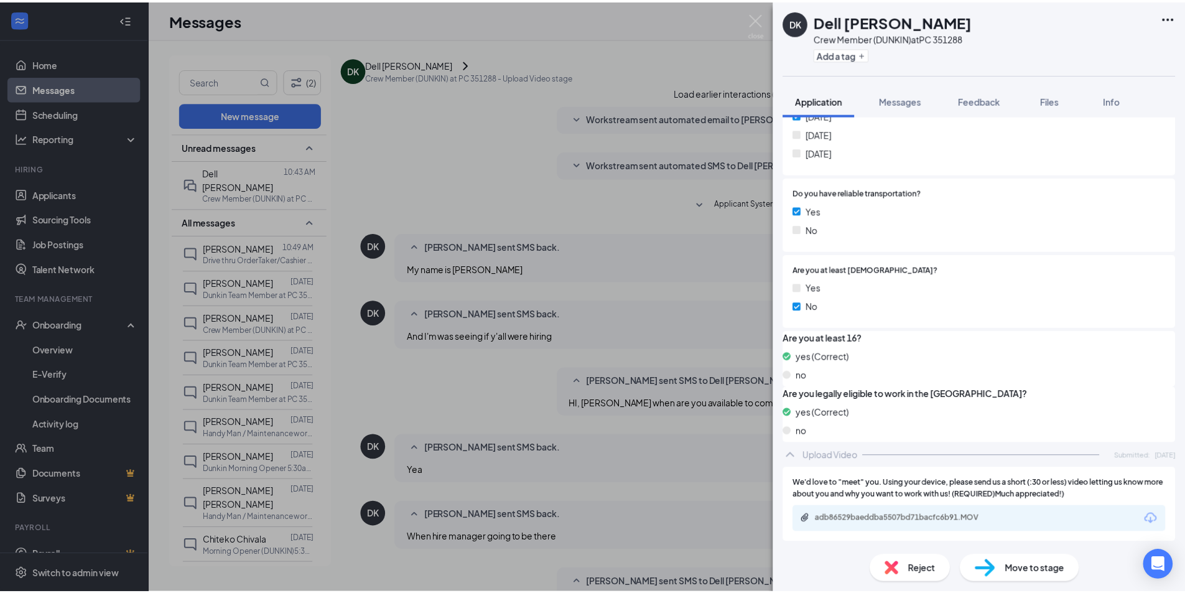
scroll to position [475, 0]
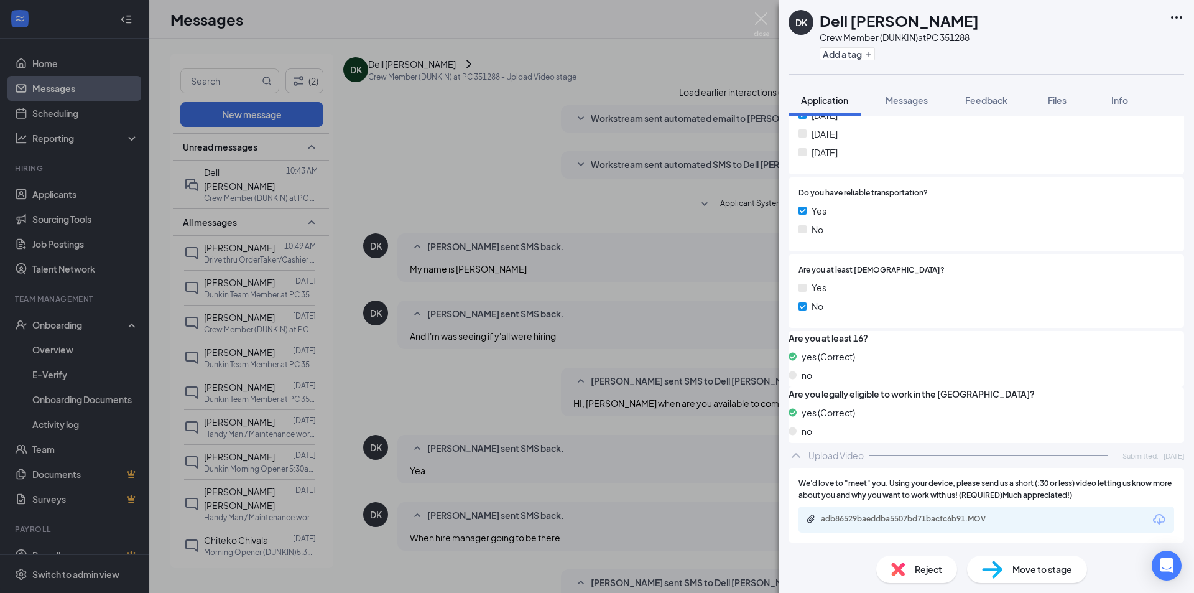
click at [694, 63] on div "DK Dell [PERSON_NAME] Crew Member (DUNKIN) at PC 351288 Add a tag Application M…" at bounding box center [597, 296] width 1194 height 593
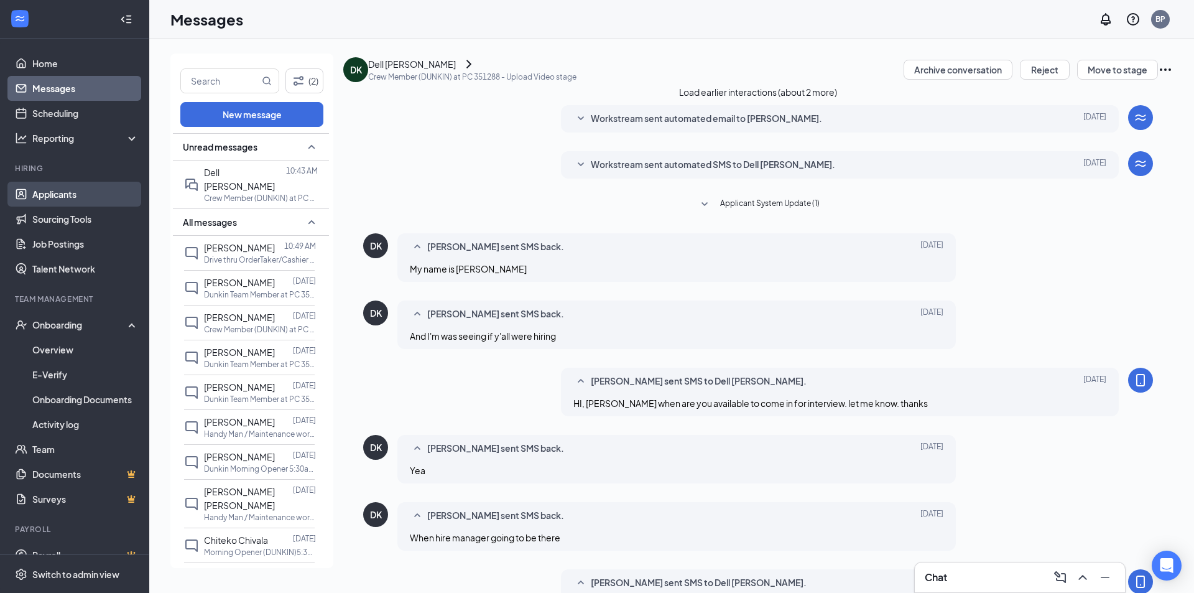
click at [68, 186] on link "Applicants" at bounding box center [85, 194] width 106 height 25
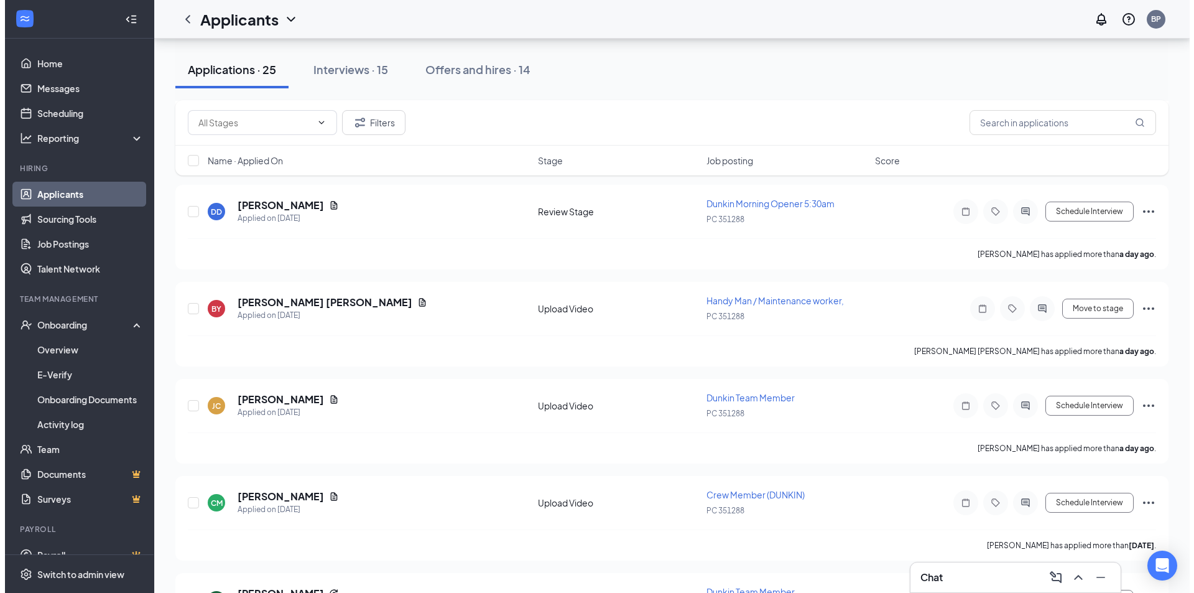
scroll to position [249, 0]
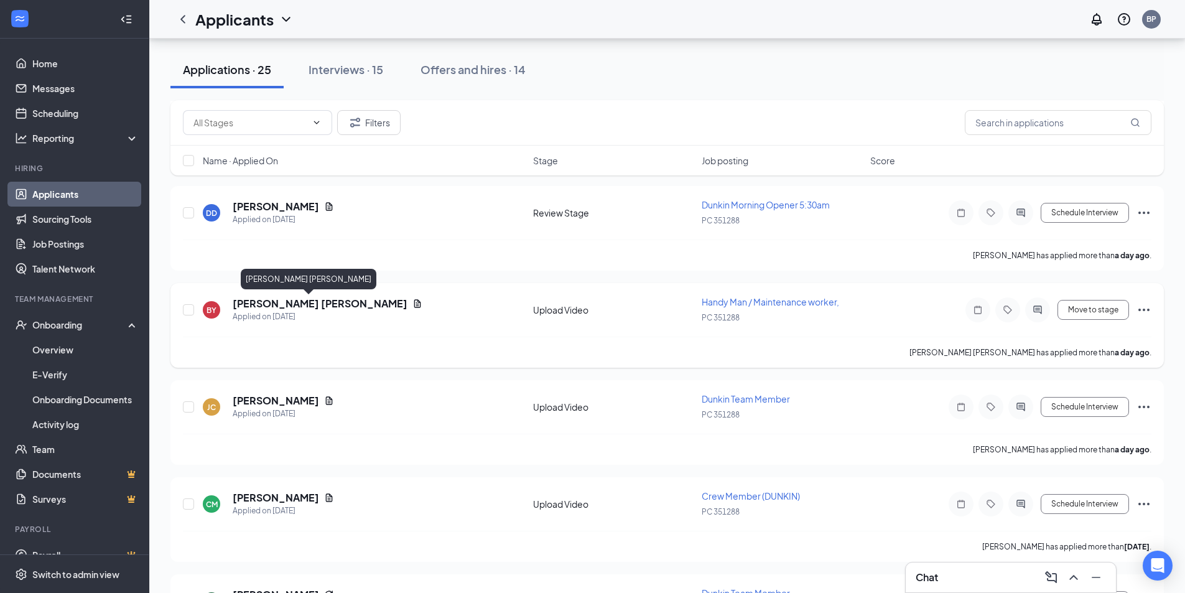
click at [247, 309] on h5 "[PERSON_NAME] [PERSON_NAME]" at bounding box center [320, 304] width 175 height 14
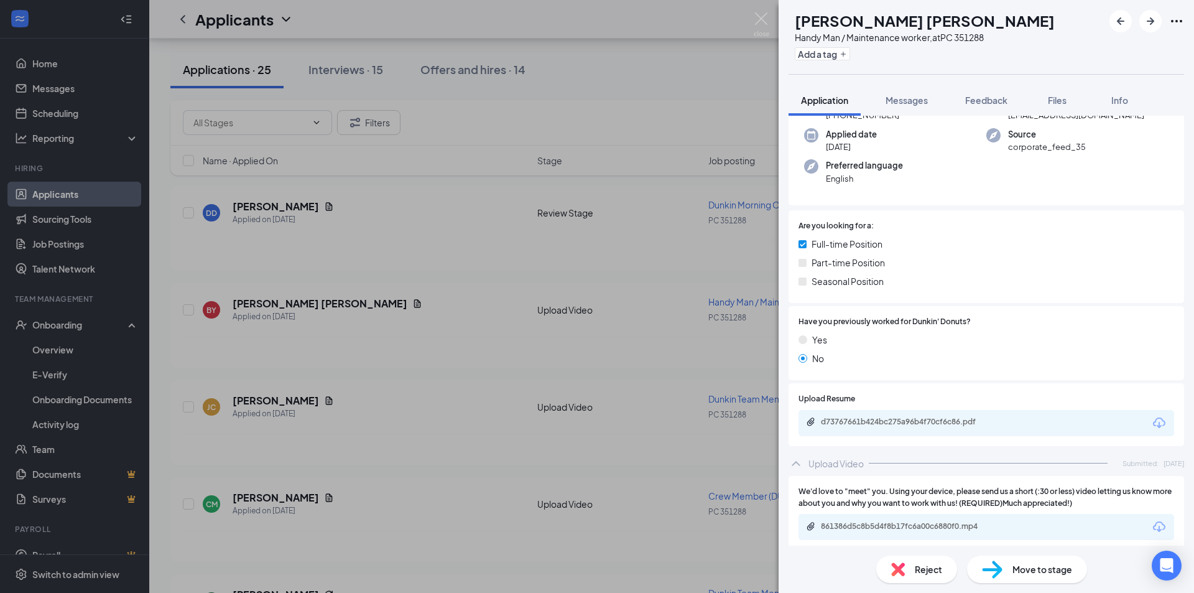
scroll to position [96, 0]
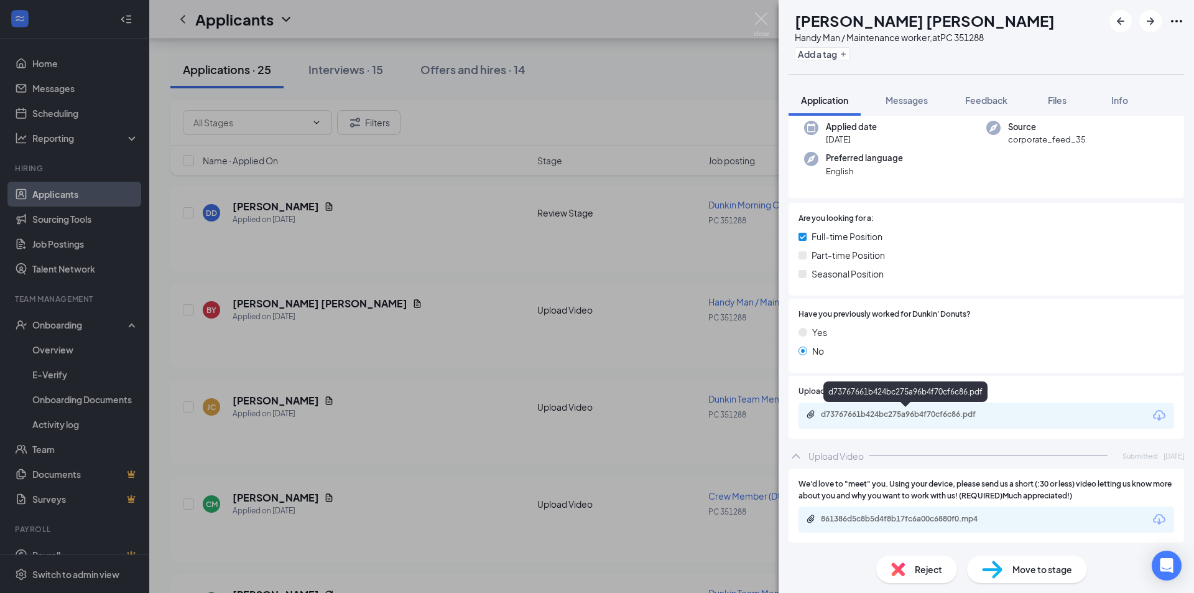
click at [869, 410] on div "d73767661b424bc275a96b4f70cf6c86.pdf" at bounding box center [908, 414] width 174 height 10
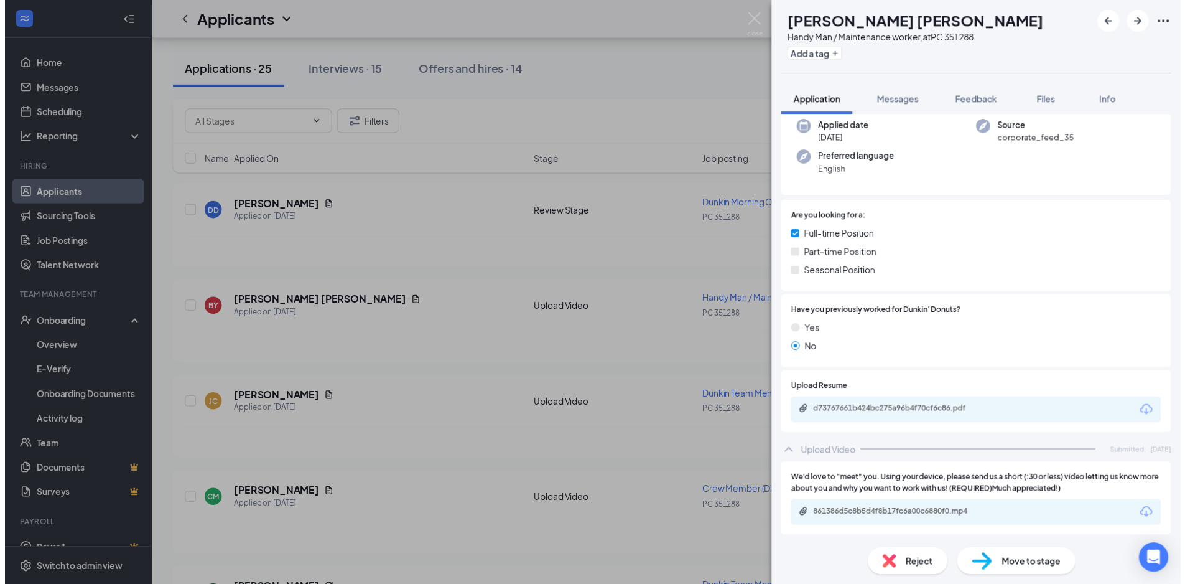
scroll to position [0, 0]
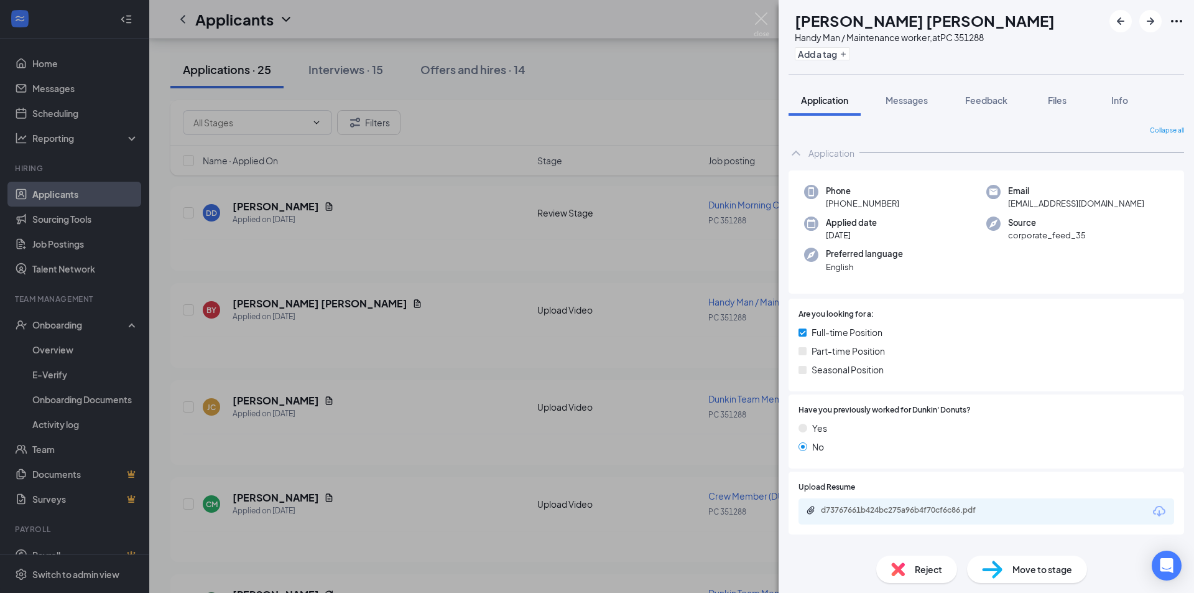
click at [760, 10] on div "BY [PERSON_NAME] [PERSON_NAME] Handy Man / Maintenance worker, at PC 351288 Add…" at bounding box center [597, 296] width 1194 height 593
